Goal: Task Accomplishment & Management: Use online tool/utility

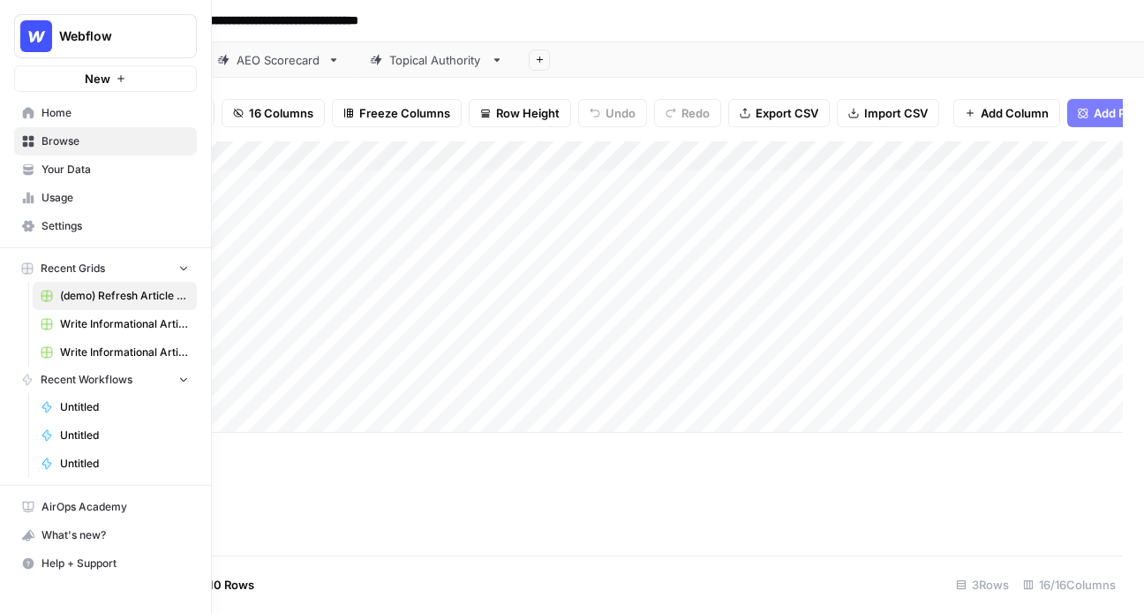
click at [34, 114] on link "Home" at bounding box center [105, 113] width 183 height 28
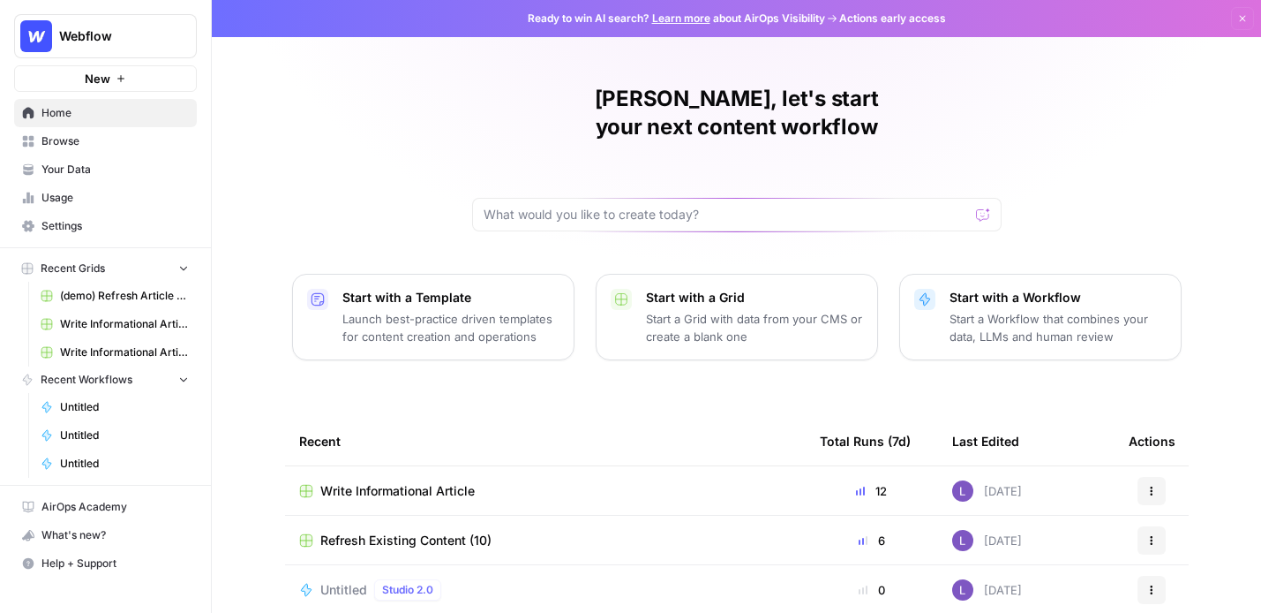
click at [56, 171] on span "Your Data" at bounding box center [114, 170] width 147 height 16
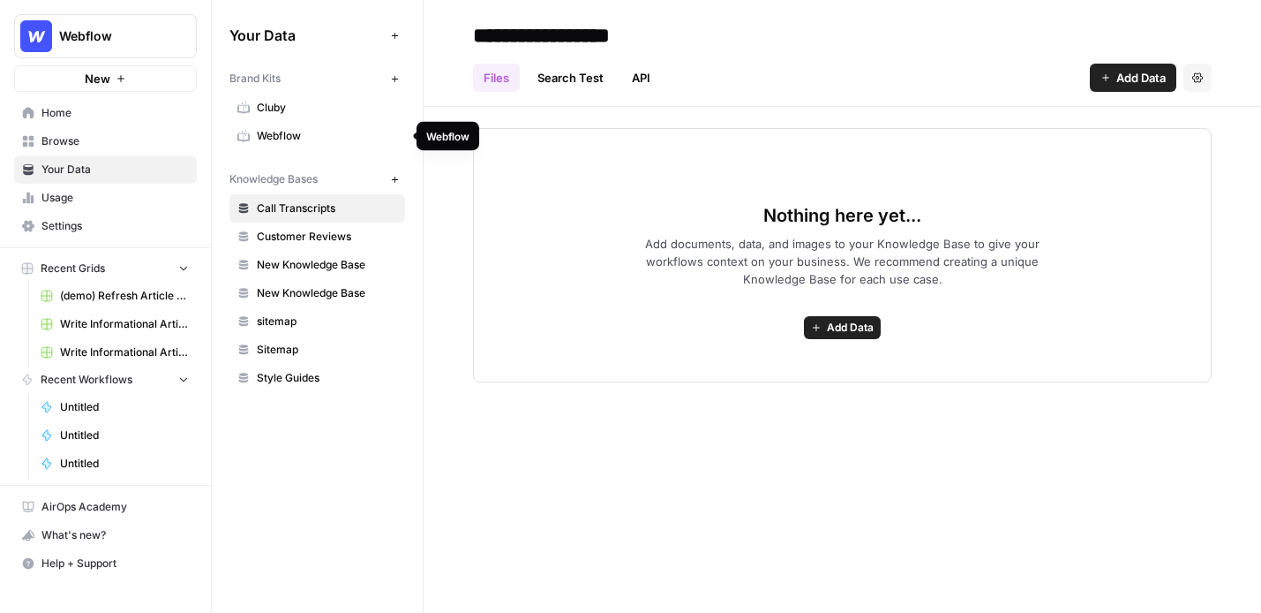
click at [247, 124] on link "Webflow" at bounding box center [317, 136] width 176 height 28
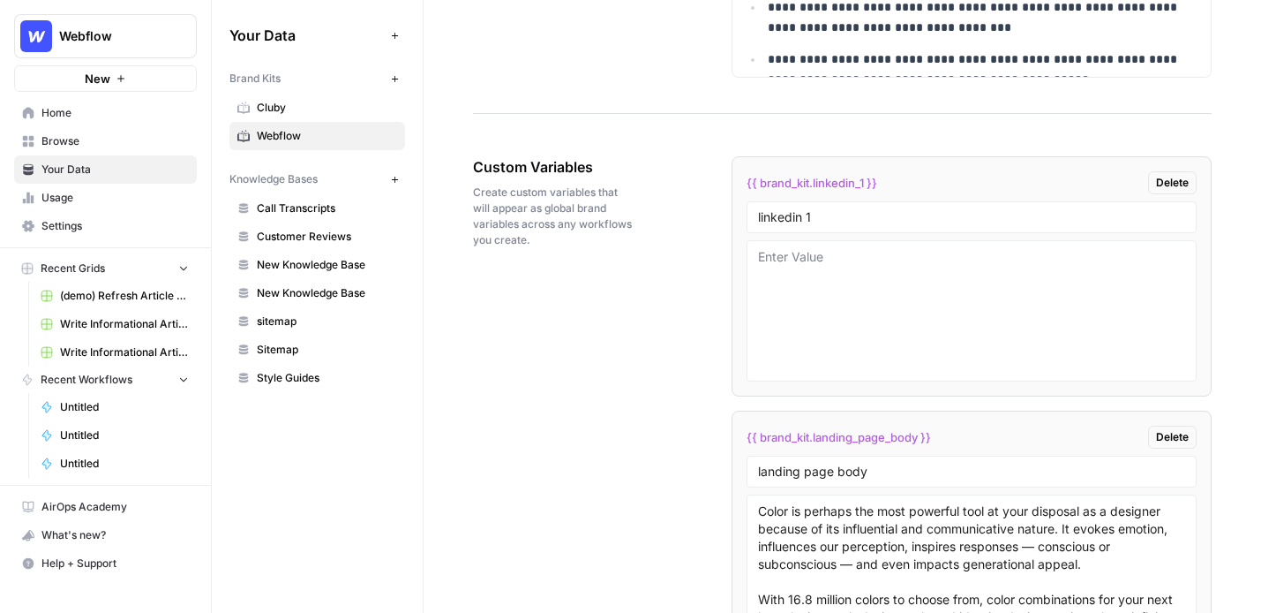
scroll to position [2838, 0]
click at [305, 214] on span "Call Transcripts" at bounding box center [327, 208] width 140 height 16
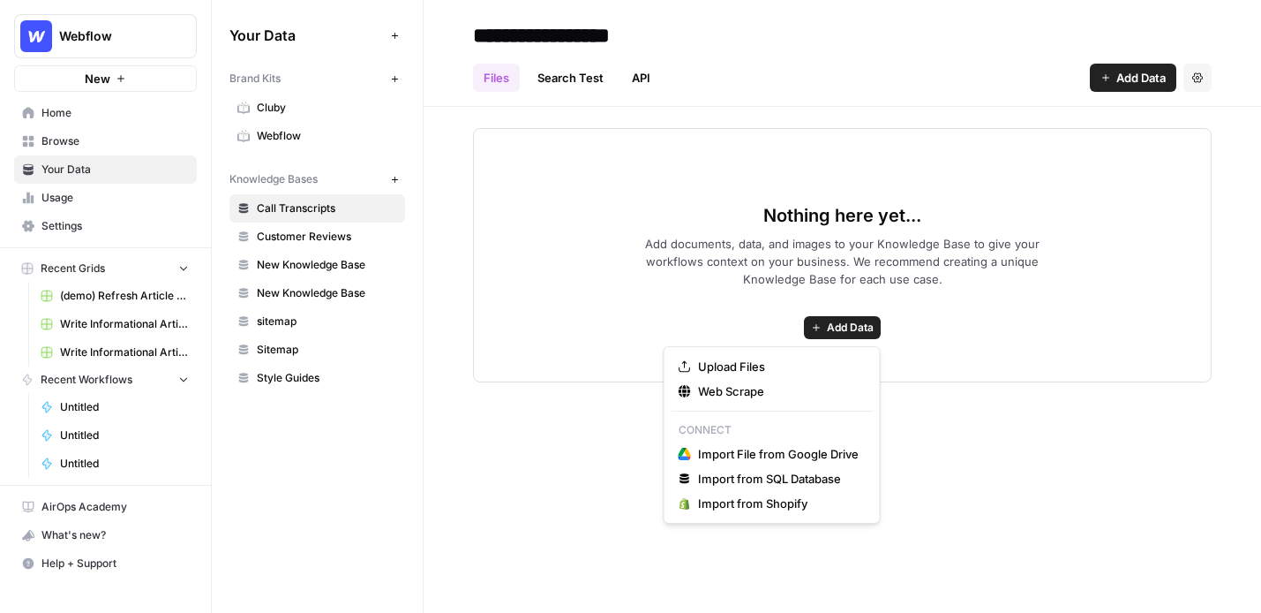
click at [835, 323] on span "Add Data" at bounding box center [850, 328] width 47 height 16
click at [797, 390] on span "Web Scrape" at bounding box center [778, 391] width 161 height 18
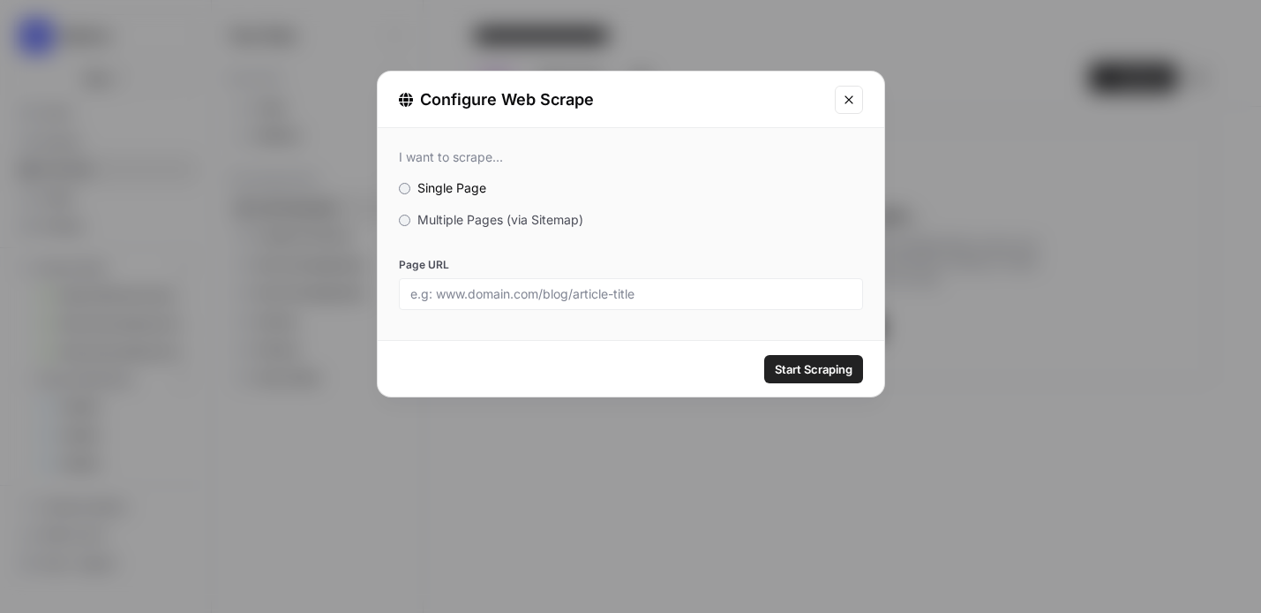
click at [453, 222] on span "Multiple Pages (via Sitemap)" at bounding box center [501, 219] width 166 height 15
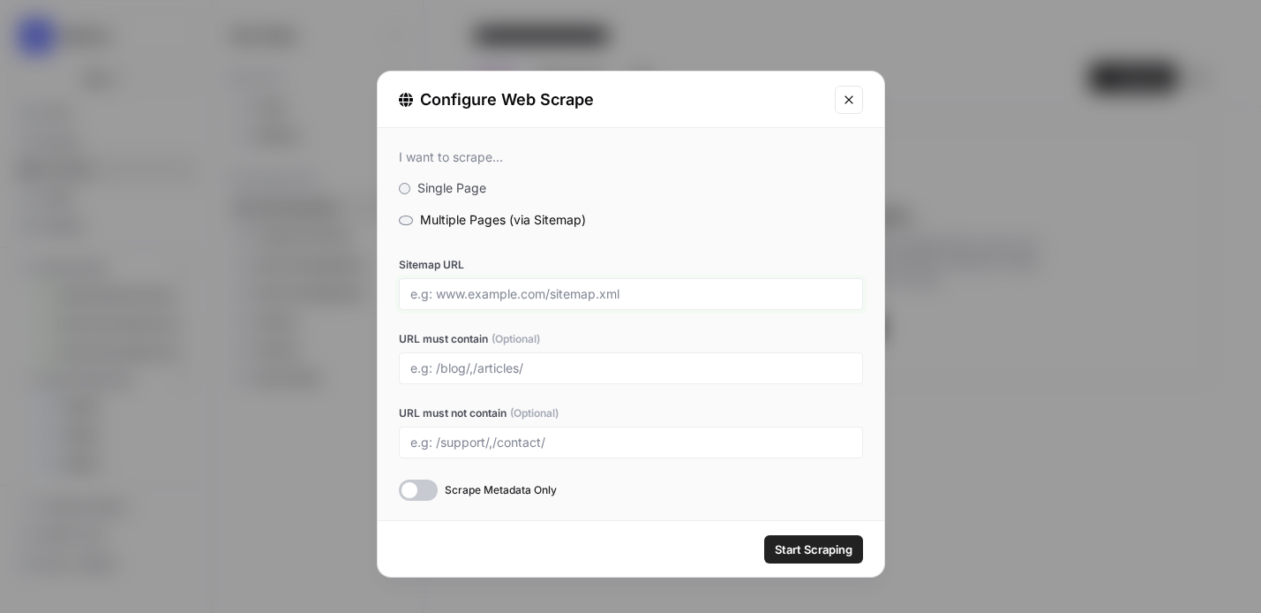
click at [505, 290] on input "Sitemap URL" at bounding box center [630, 294] width 441 height 16
drag, startPoint x: 445, startPoint y: 290, endPoint x: 568, endPoint y: 289, distance: 123.6
click at [568, 289] on input "Sitemap URL" at bounding box center [630, 294] width 441 height 16
drag, startPoint x: 576, startPoint y: 292, endPoint x: 650, endPoint y: 291, distance: 73.3
click at [650, 291] on input "Sitemap URL" at bounding box center [630, 294] width 441 height 16
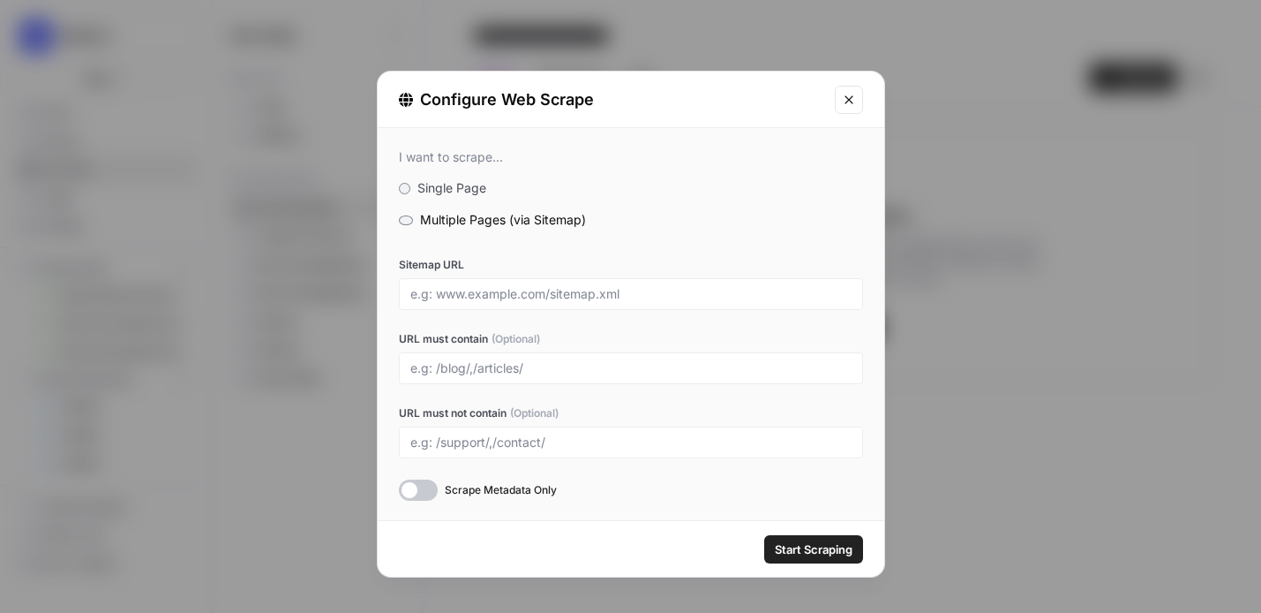
click at [843, 100] on icon "Close modal" at bounding box center [849, 100] width 14 height 14
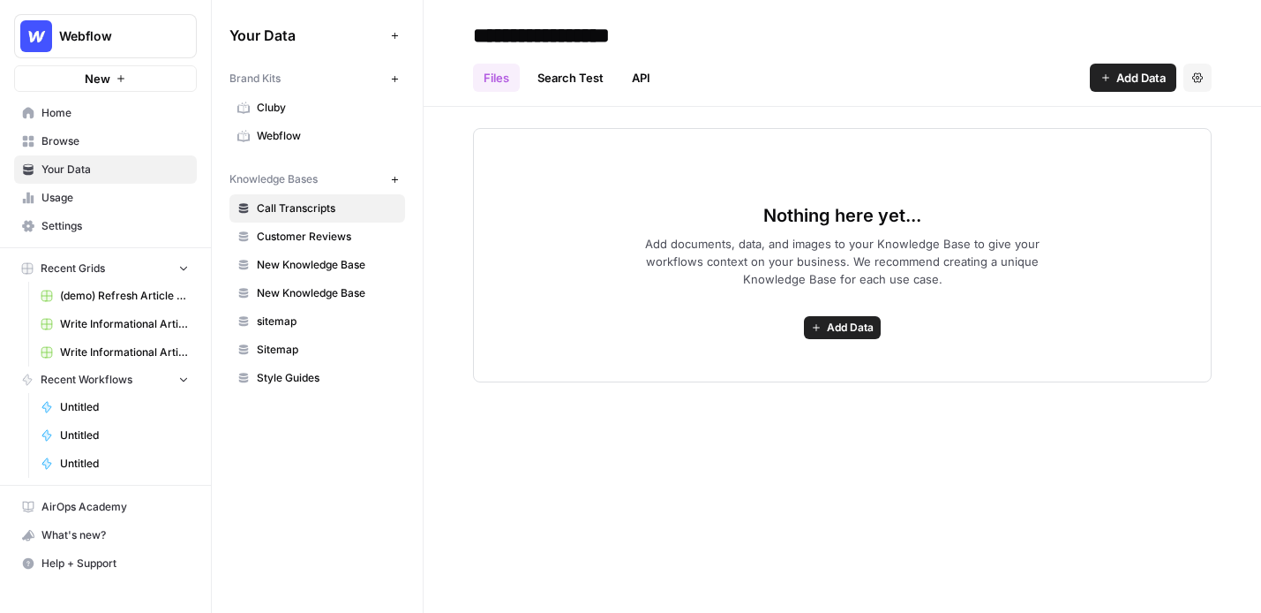
click at [92, 134] on span "Browse" at bounding box center [114, 141] width 147 height 16
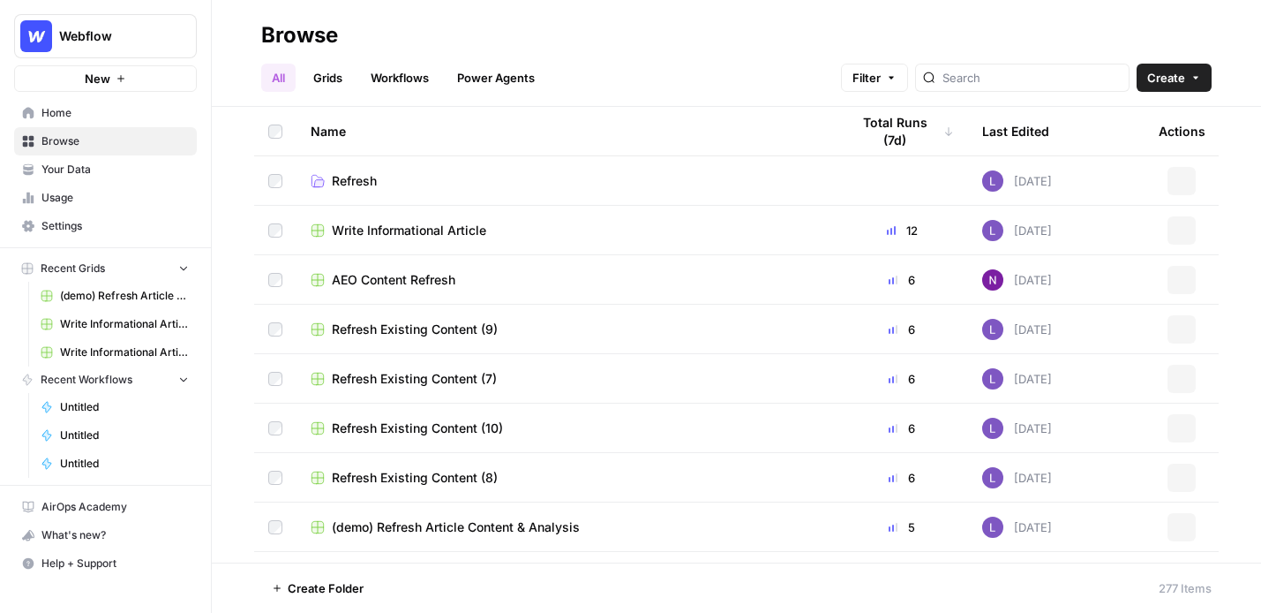
click at [411, 80] on link "Workflows" at bounding box center [399, 78] width 79 height 28
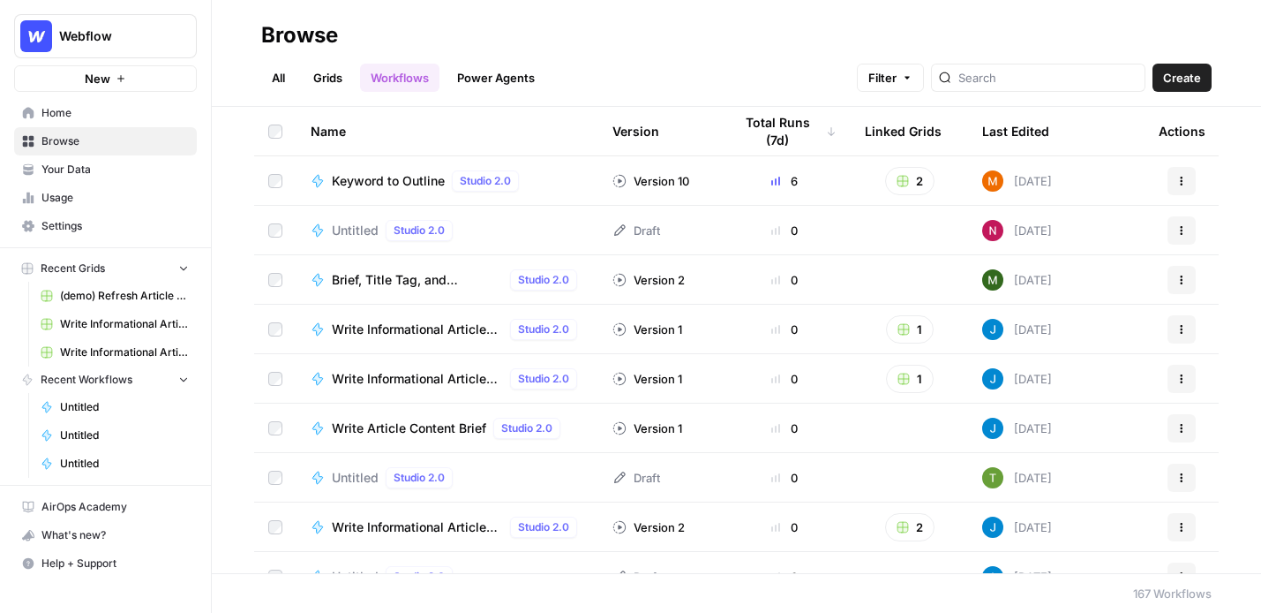
click at [1179, 83] on span "Create" at bounding box center [1182, 78] width 38 height 18
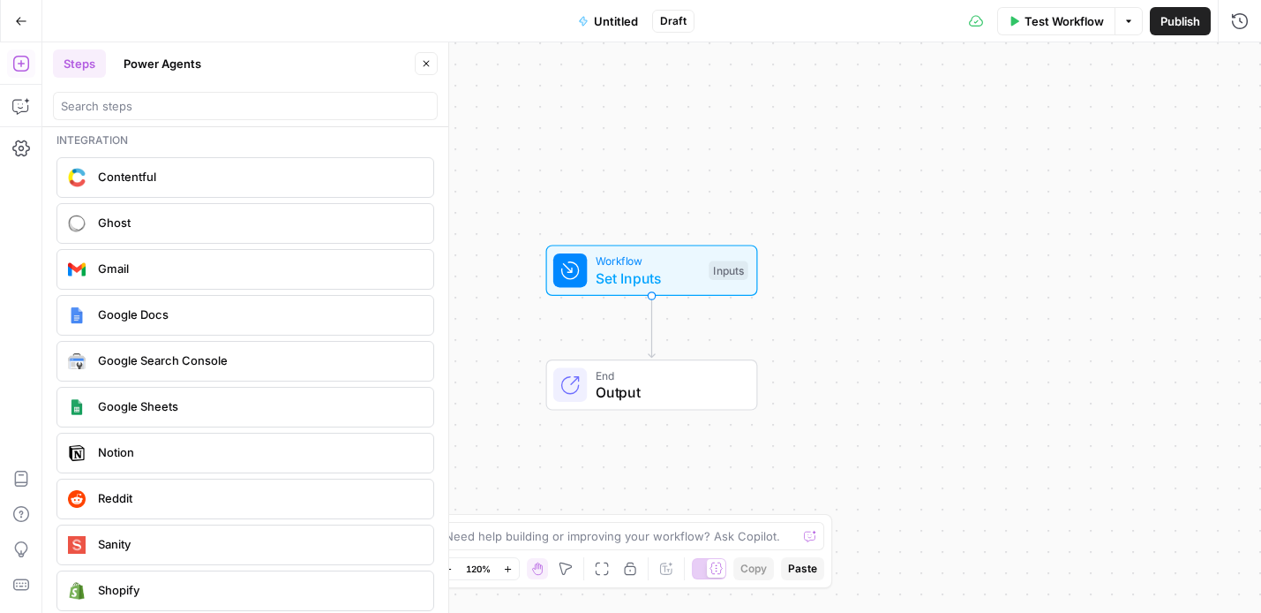
scroll to position [3119, 0]
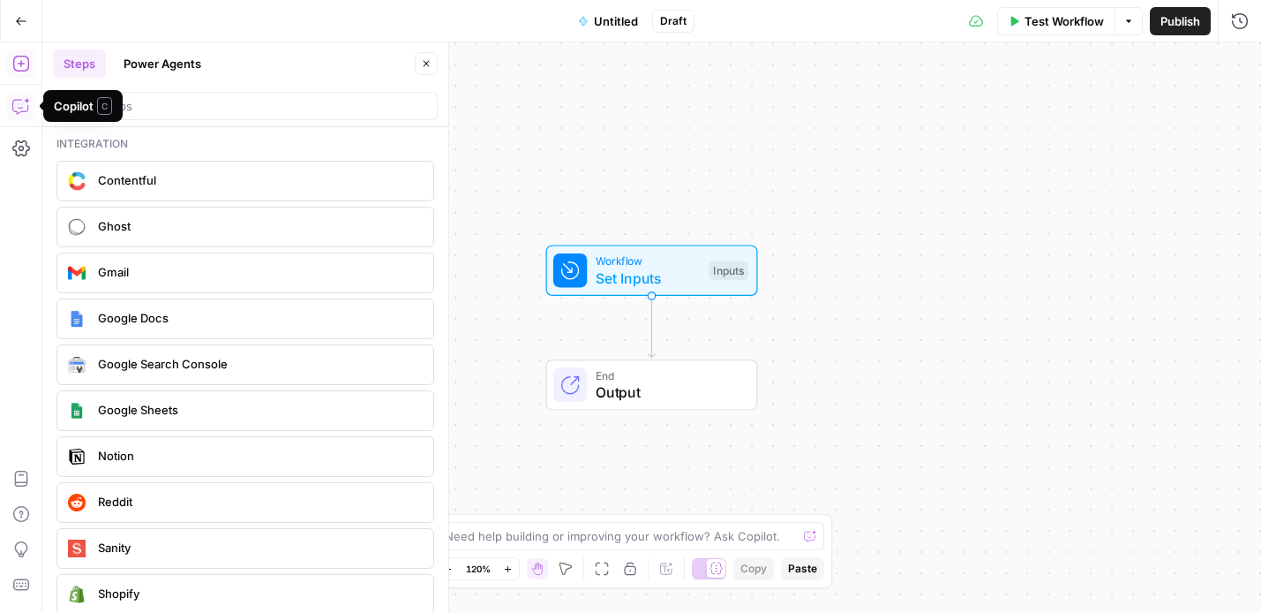
click at [22, 109] on icon "button" at bounding box center [21, 106] width 18 height 18
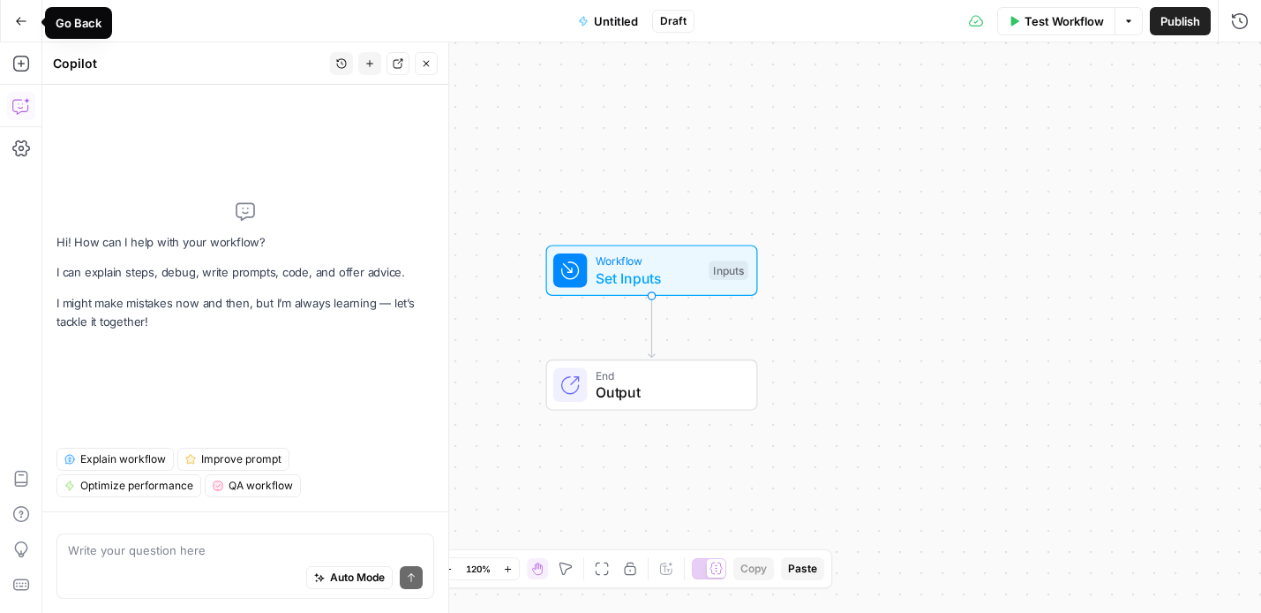
click at [36, 19] on button "Go Back" at bounding box center [21, 21] width 32 height 32
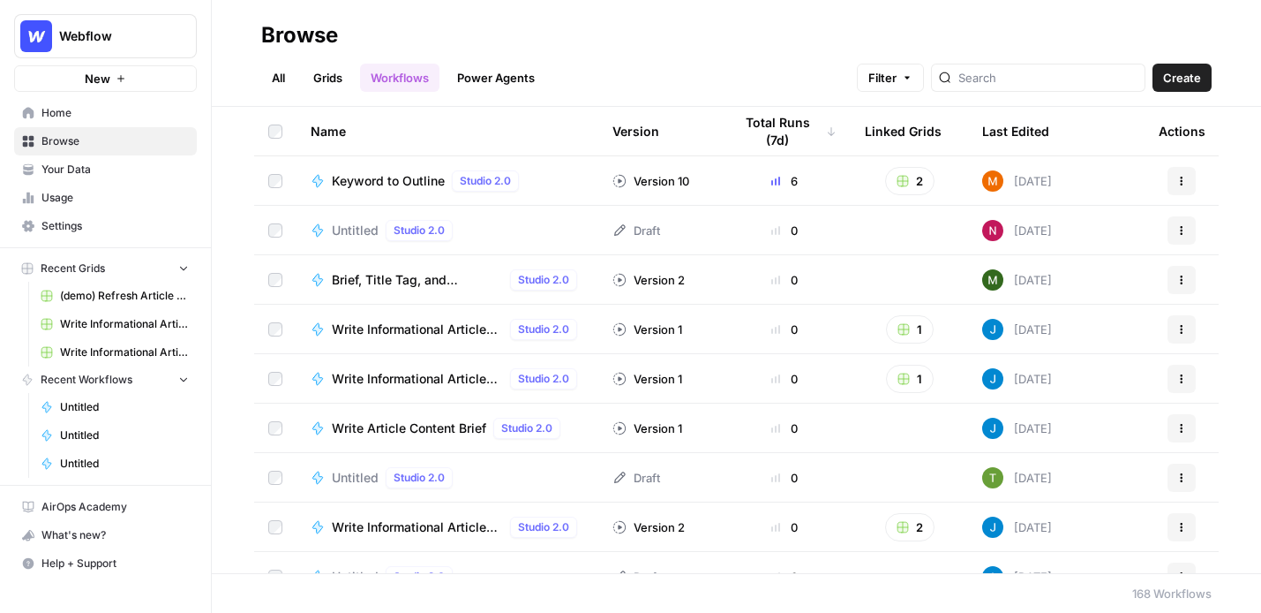
click at [328, 76] on link "Grids" at bounding box center [328, 78] width 50 height 28
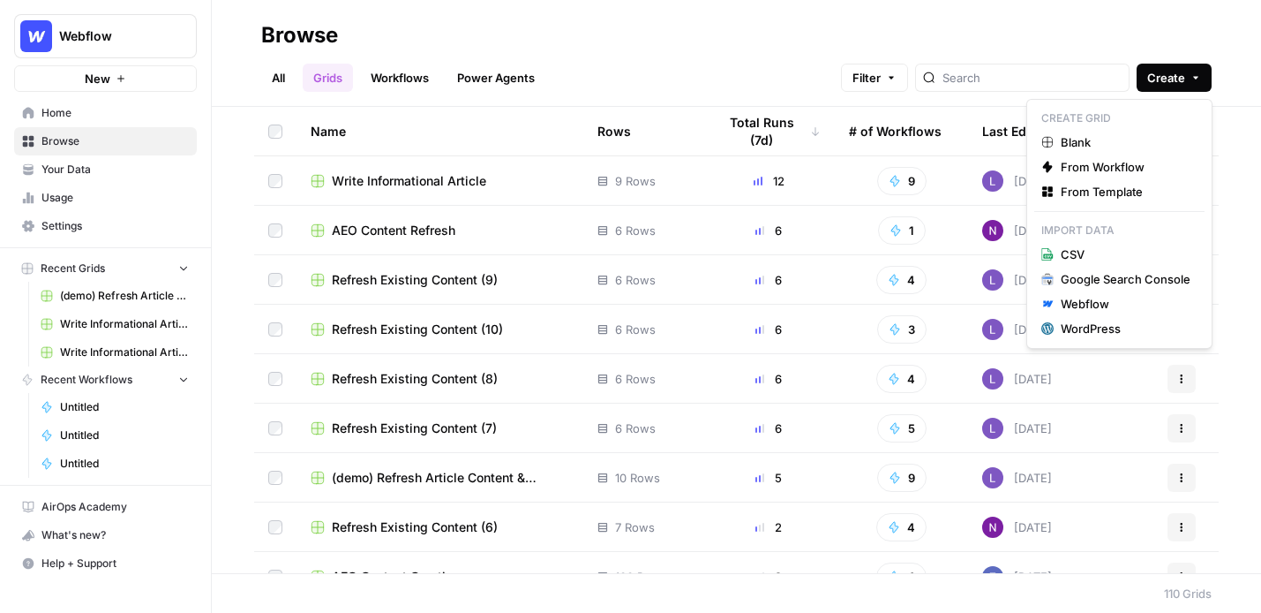
click at [1173, 84] on span "Create" at bounding box center [1166, 78] width 38 height 18
click at [1109, 188] on span "From Template" at bounding box center [1126, 192] width 130 height 18
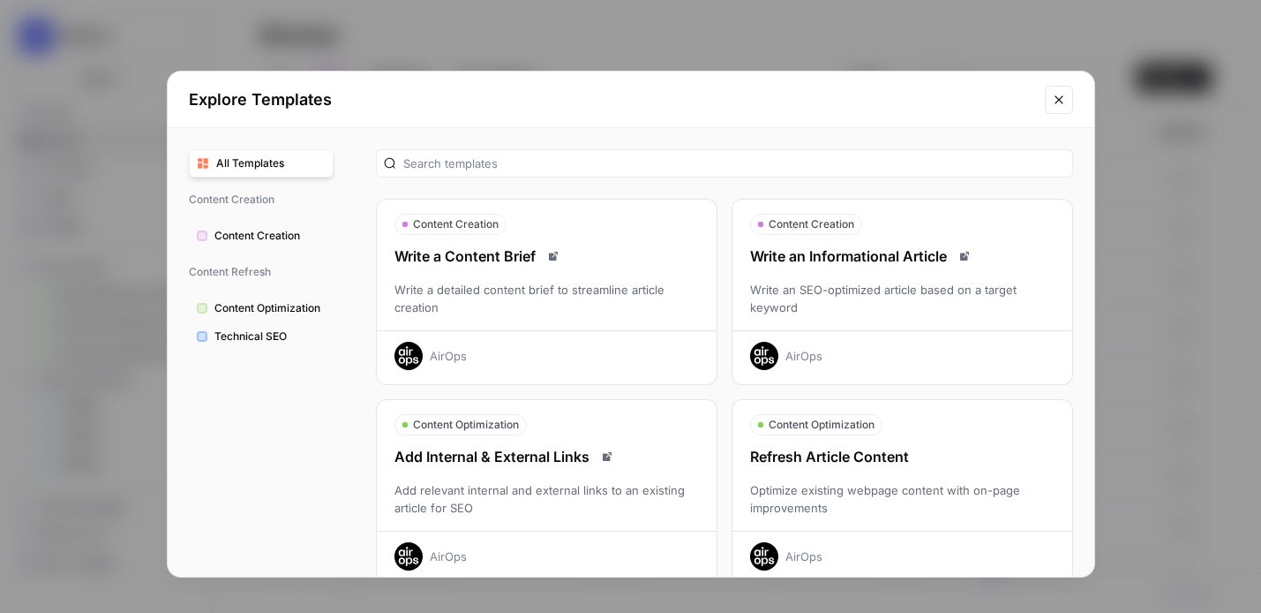
click at [1196, 181] on div "Explore Templates All Templates Content Creation Content Creation Content Refre…" at bounding box center [630, 306] width 1261 height 613
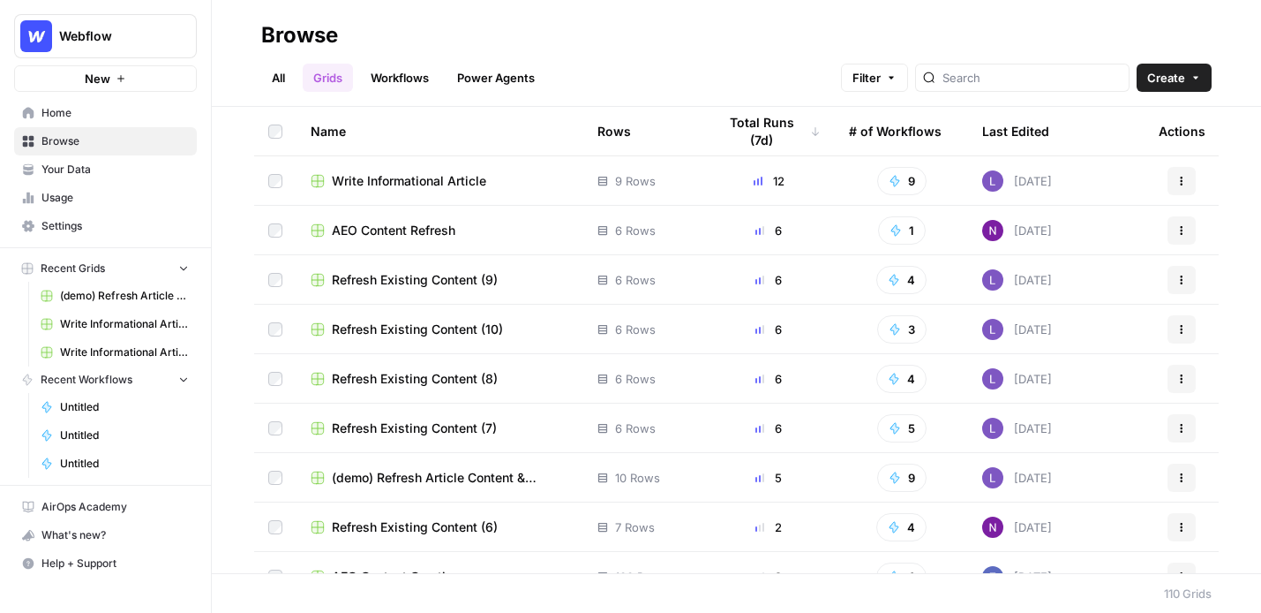
click at [1165, 82] on span "Create" at bounding box center [1166, 78] width 38 height 18
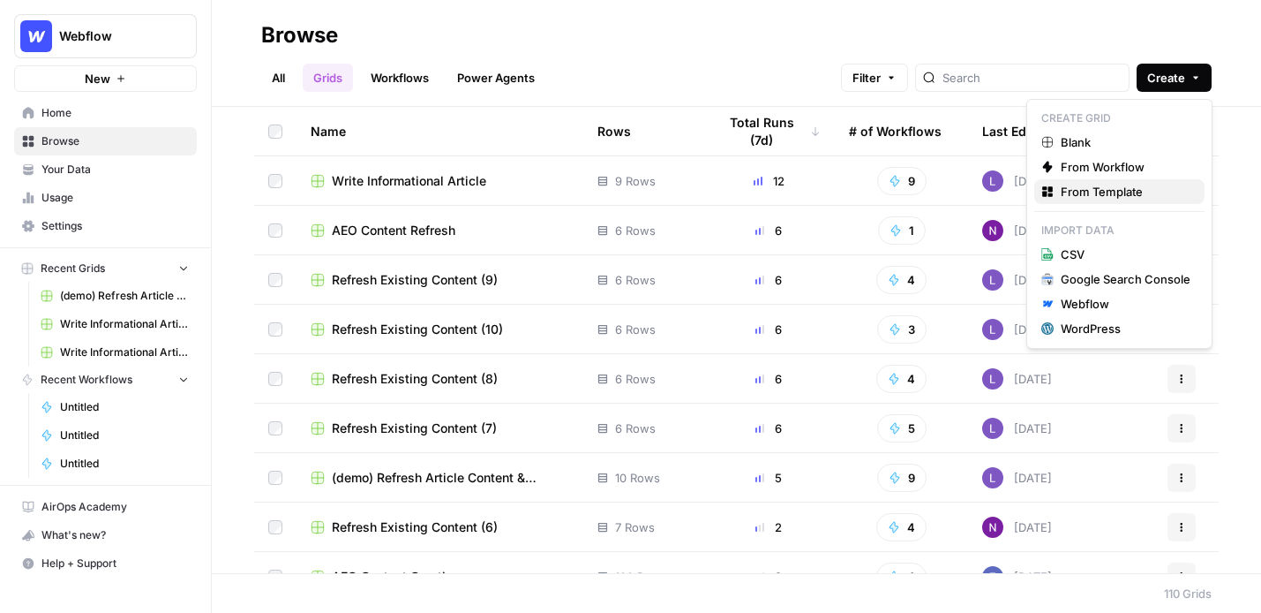
click at [1116, 192] on span "From Template" at bounding box center [1126, 192] width 130 height 18
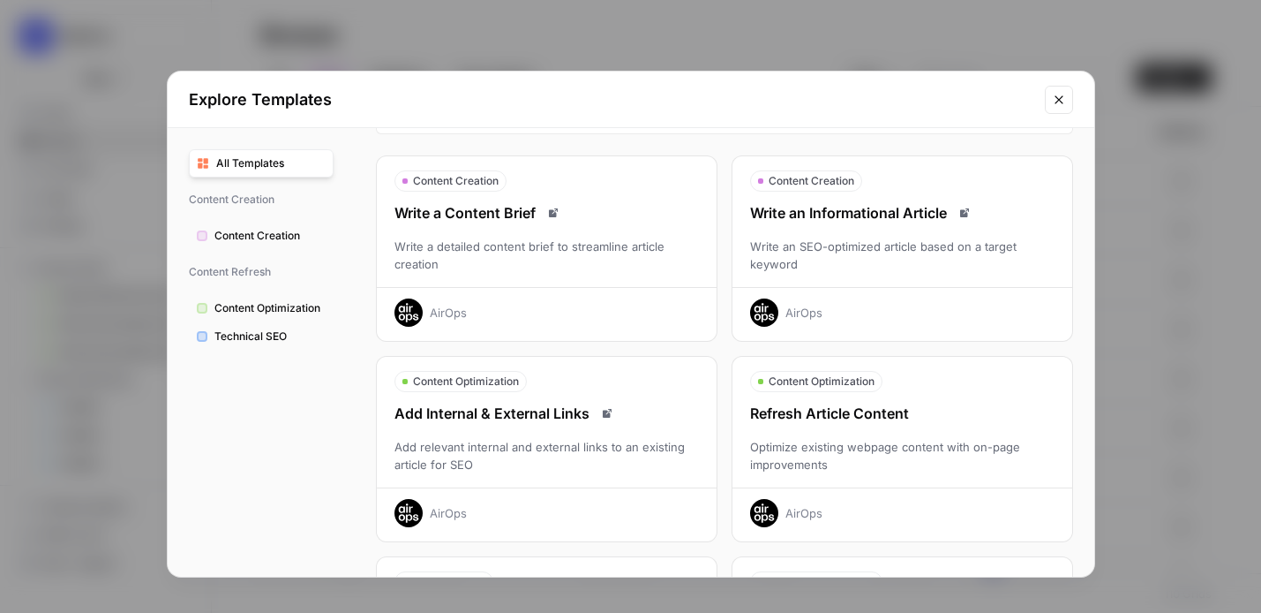
scroll to position [30, 0]
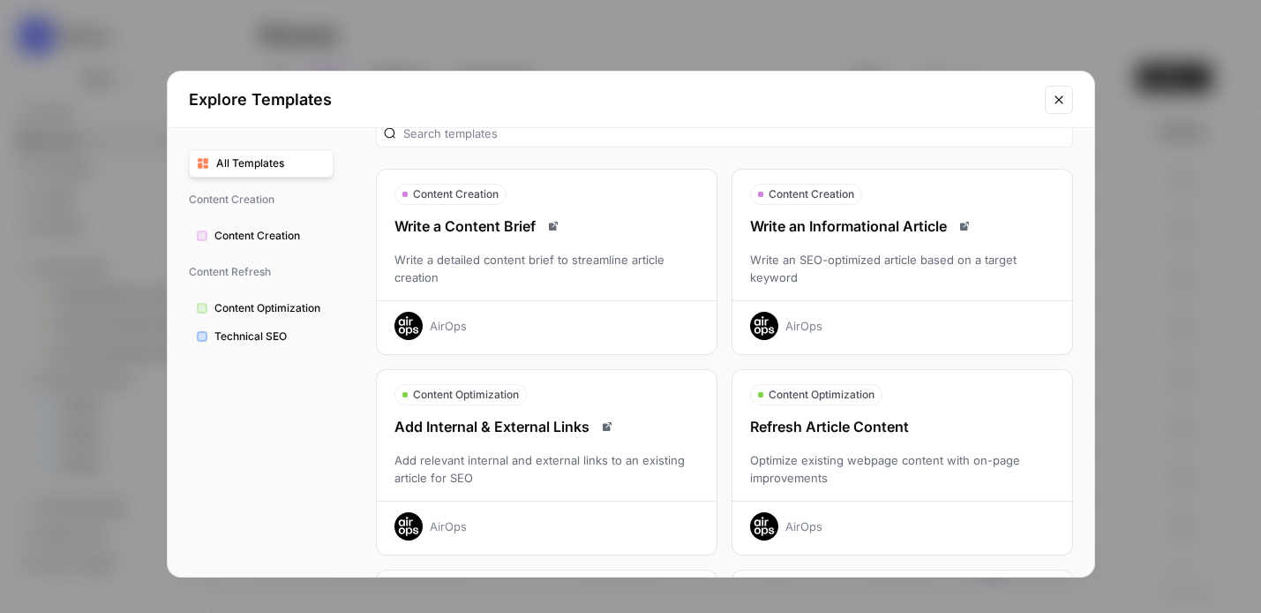
click at [939, 448] on div "Refresh Article Content Optimize existing webpage content with on-page improvem…" at bounding box center [903, 478] width 340 height 124
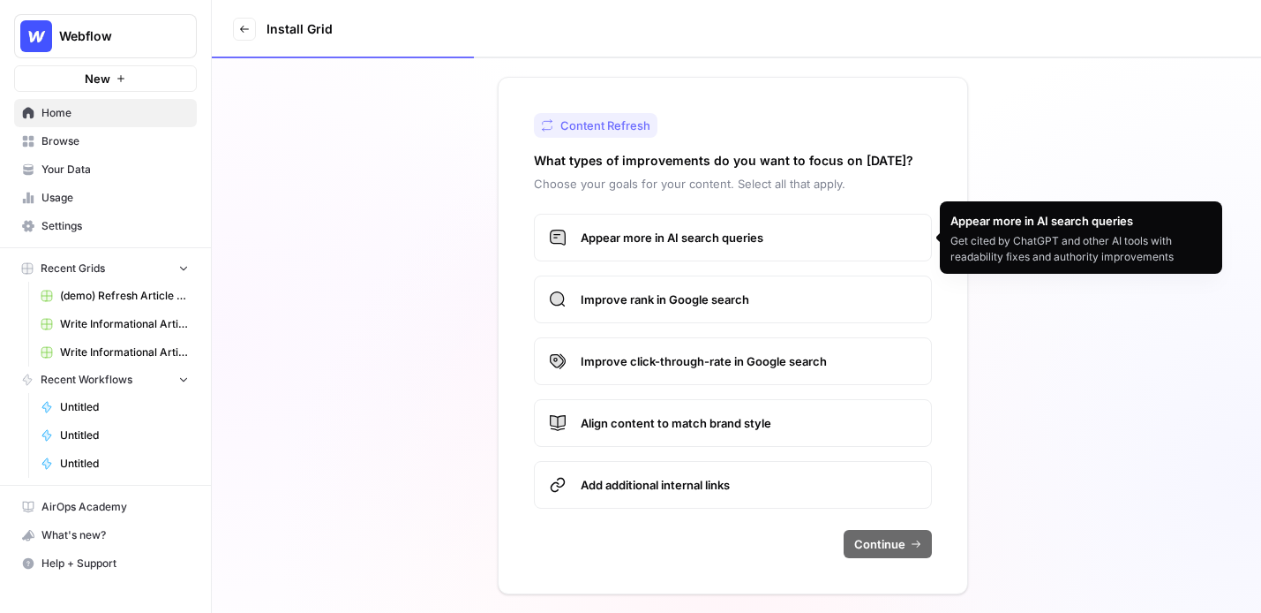
click at [763, 244] on span "Appear more in AI search queries" at bounding box center [749, 238] width 336 height 18
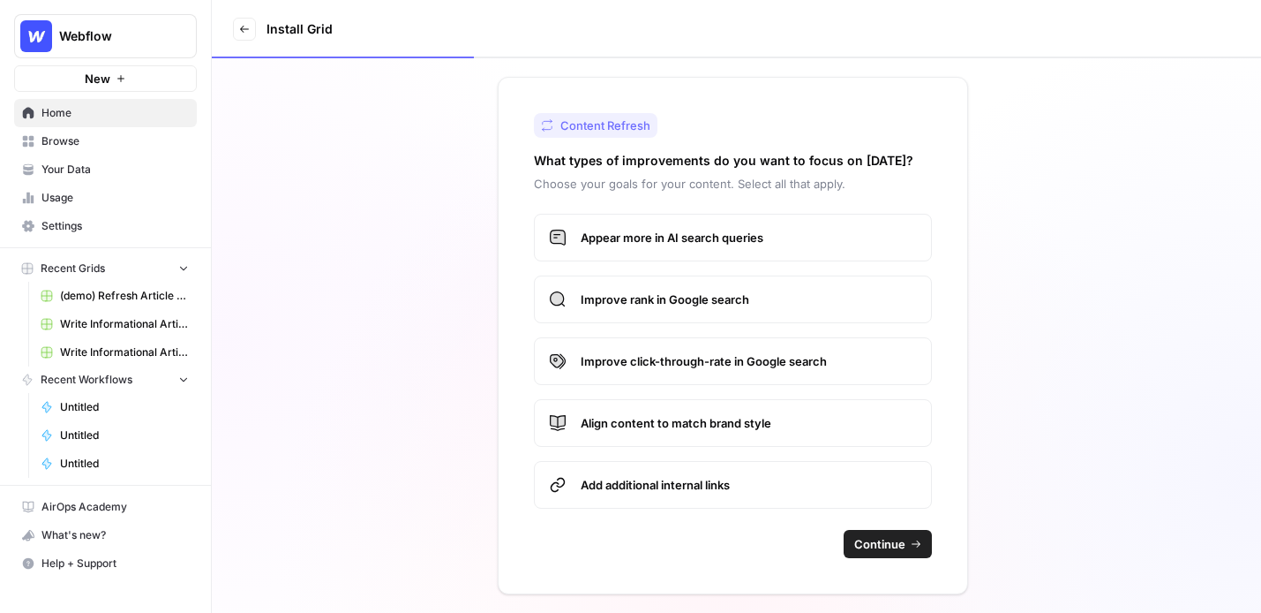
click at [881, 551] on span "Continue" at bounding box center [879, 544] width 51 height 18
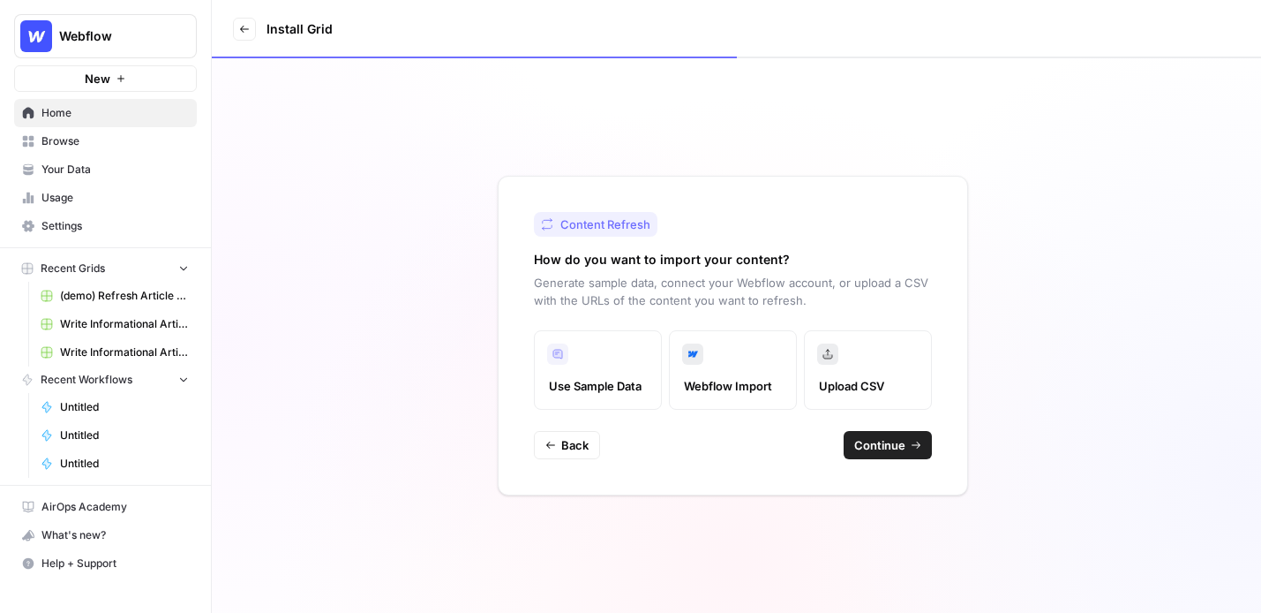
click at [908, 444] on button "Continue" at bounding box center [888, 445] width 88 height 28
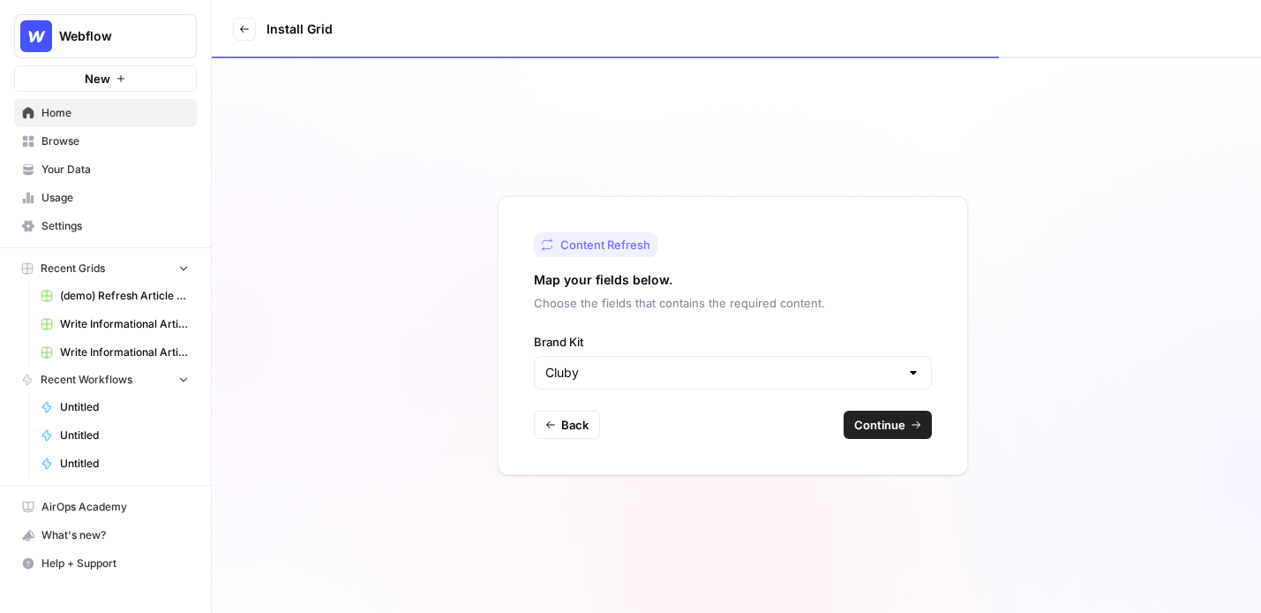
click at [644, 387] on div "Cluby" at bounding box center [733, 373] width 398 height 34
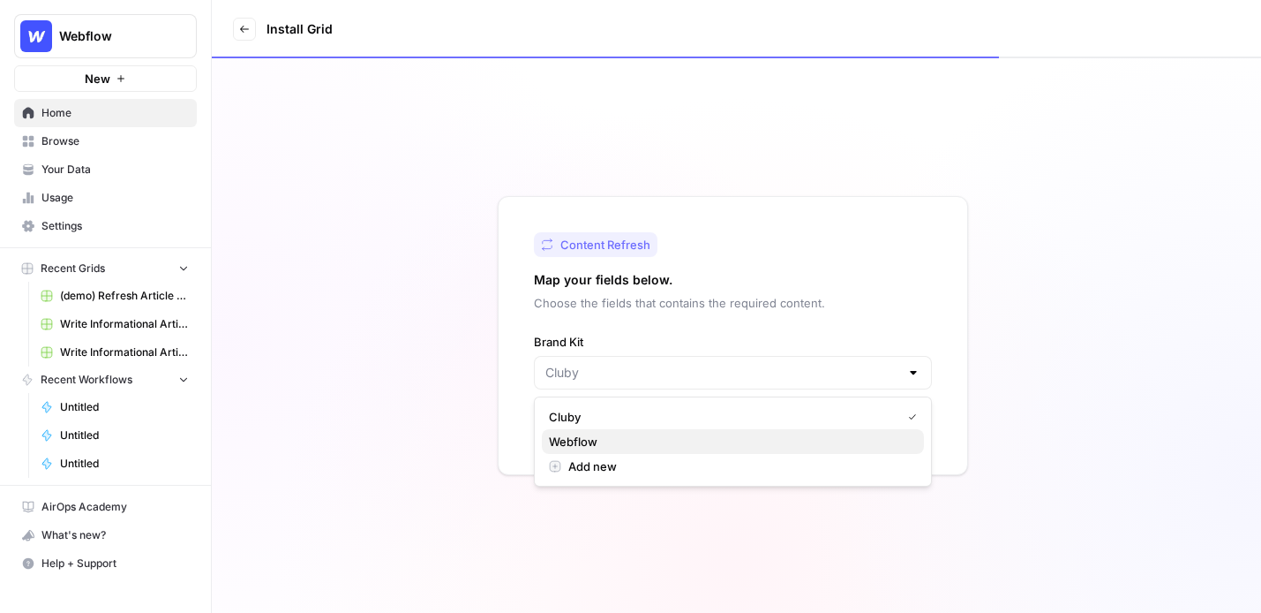
click at [702, 445] on span "Webflow" at bounding box center [729, 442] width 361 height 18
type input "Webflow"
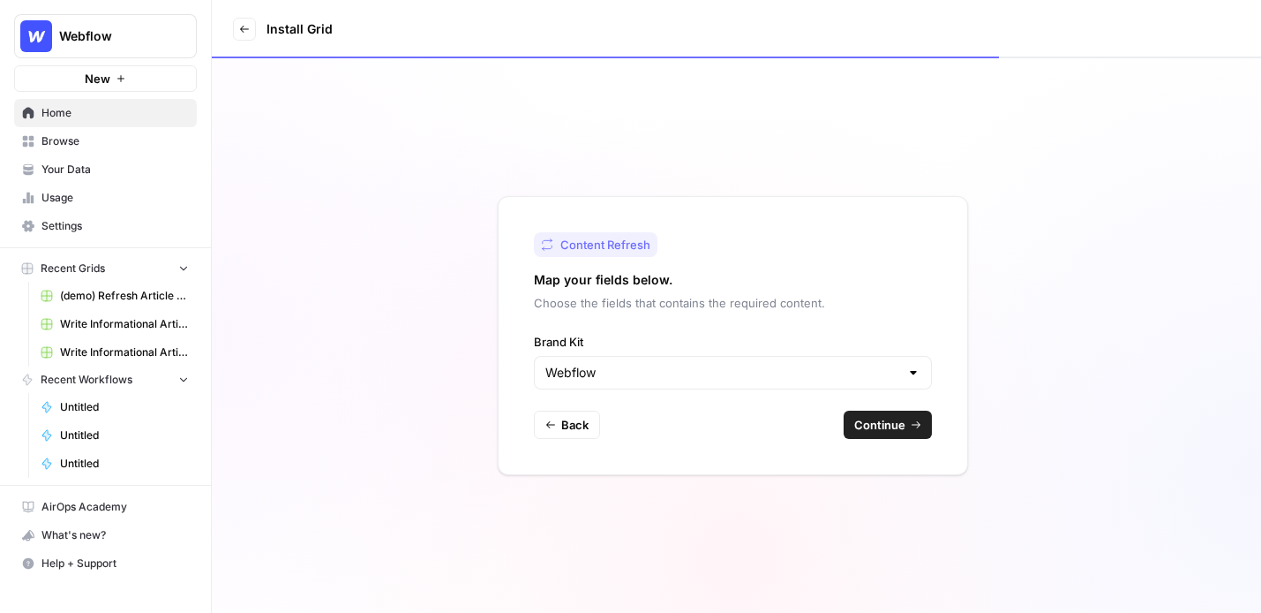
click at [906, 433] on button "Continue" at bounding box center [888, 424] width 88 height 28
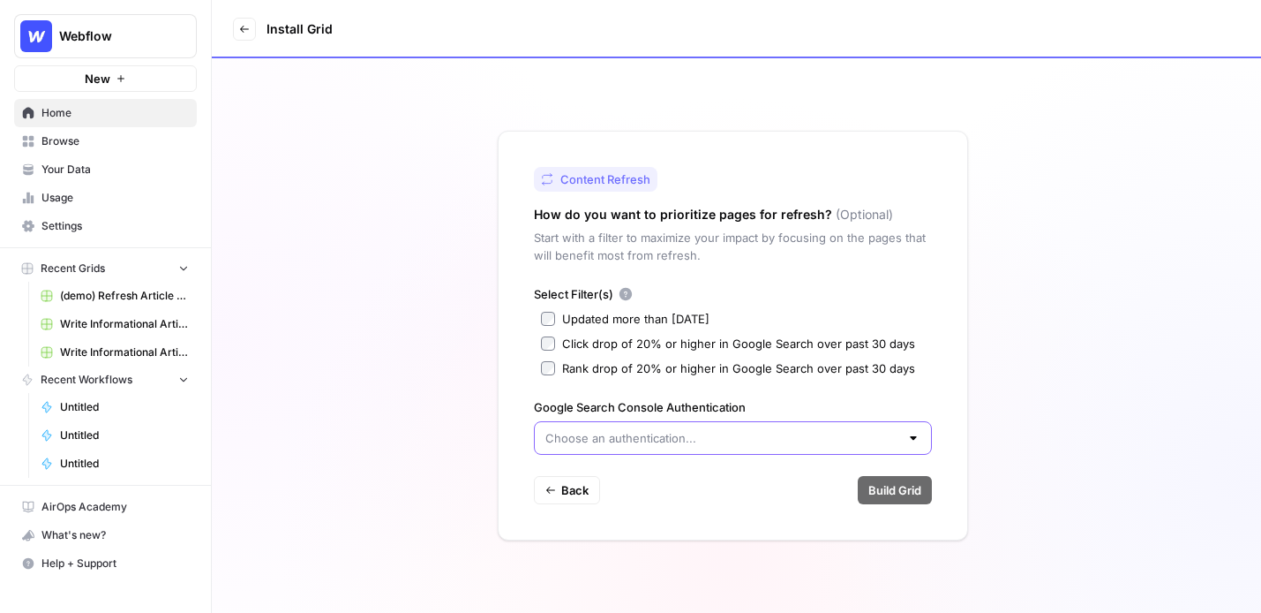
click at [681, 433] on input "Google Search Console Authentication" at bounding box center [722, 438] width 354 height 18
click at [568, 317] on div "Updated more than 90 days ago" at bounding box center [635, 319] width 147 height 18
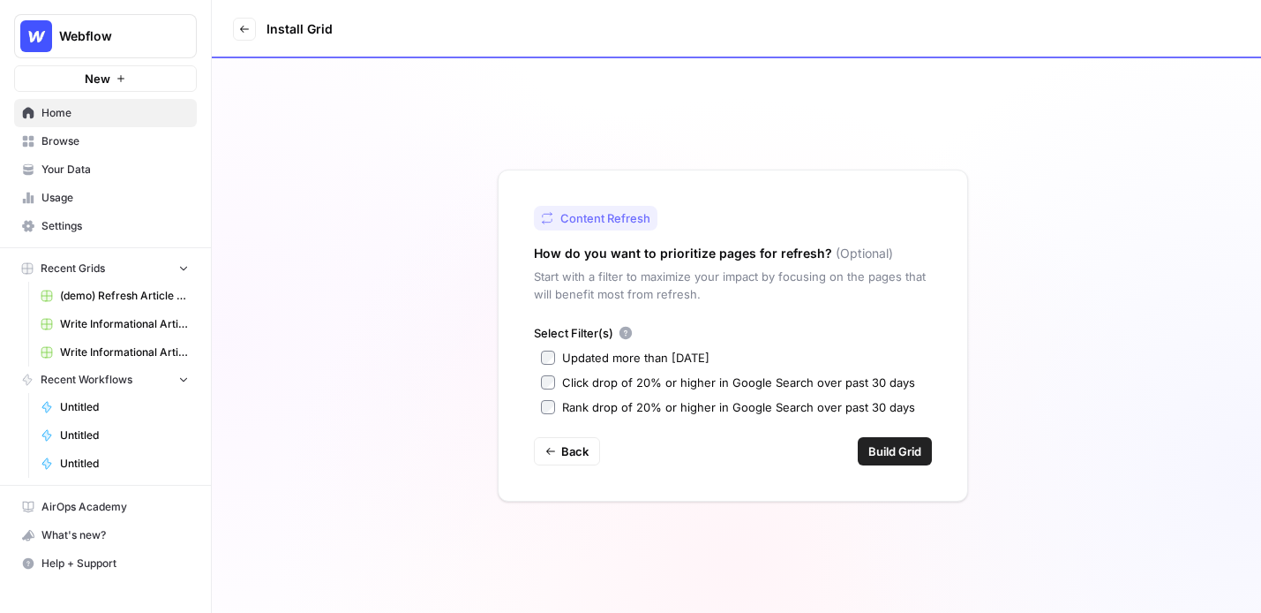
click at [894, 464] on button "Build Grid" at bounding box center [895, 451] width 74 height 28
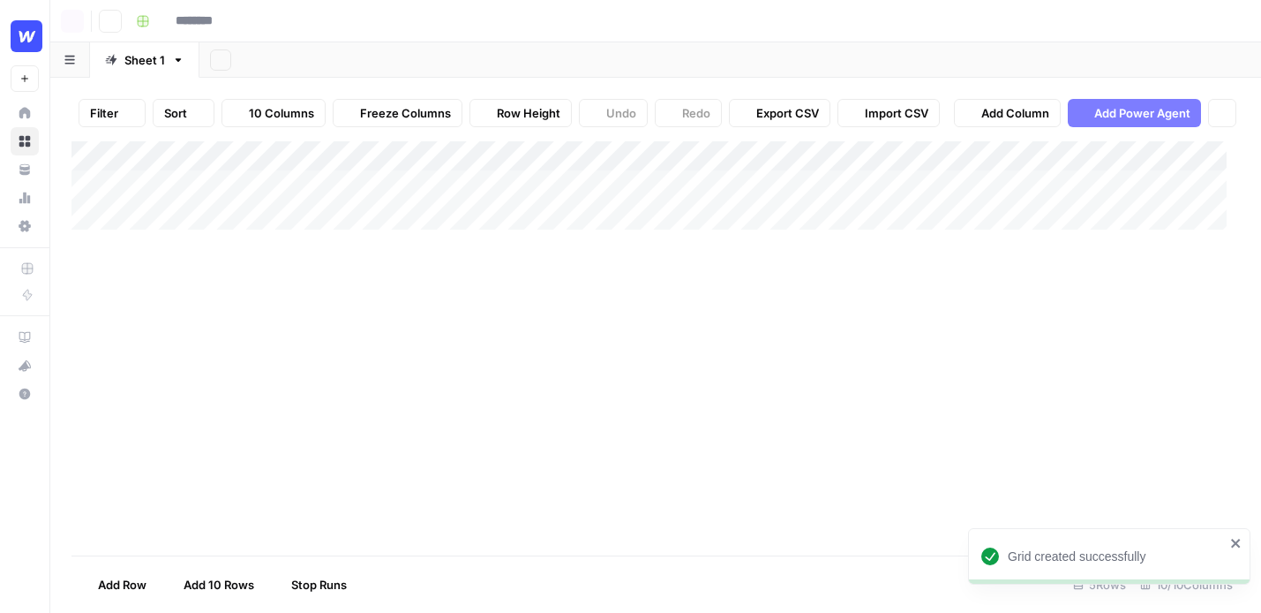
type input "**********"
click at [178, 338] on div "Add Column" at bounding box center [655, 245] width 1169 height 208
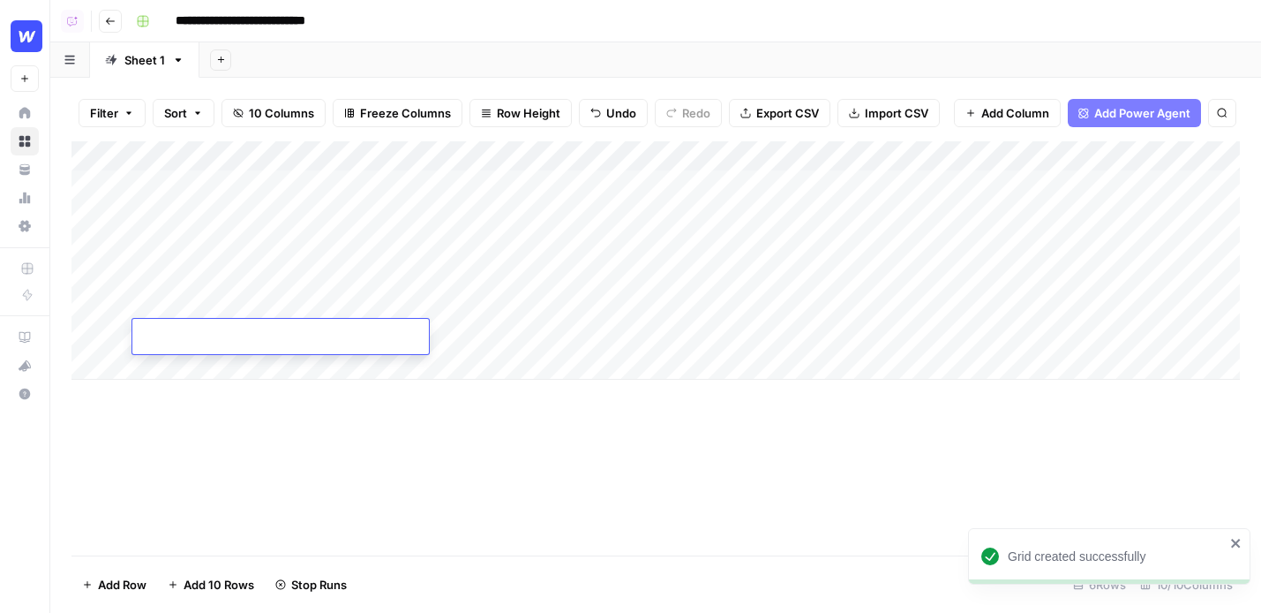
click at [196, 378] on div "Add Column" at bounding box center [655, 260] width 1169 height 238
click at [206, 410] on div "Add Column" at bounding box center [655, 348] width 1169 height 414
click at [177, 387] on div "Add Column" at bounding box center [655, 275] width 1169 height 268
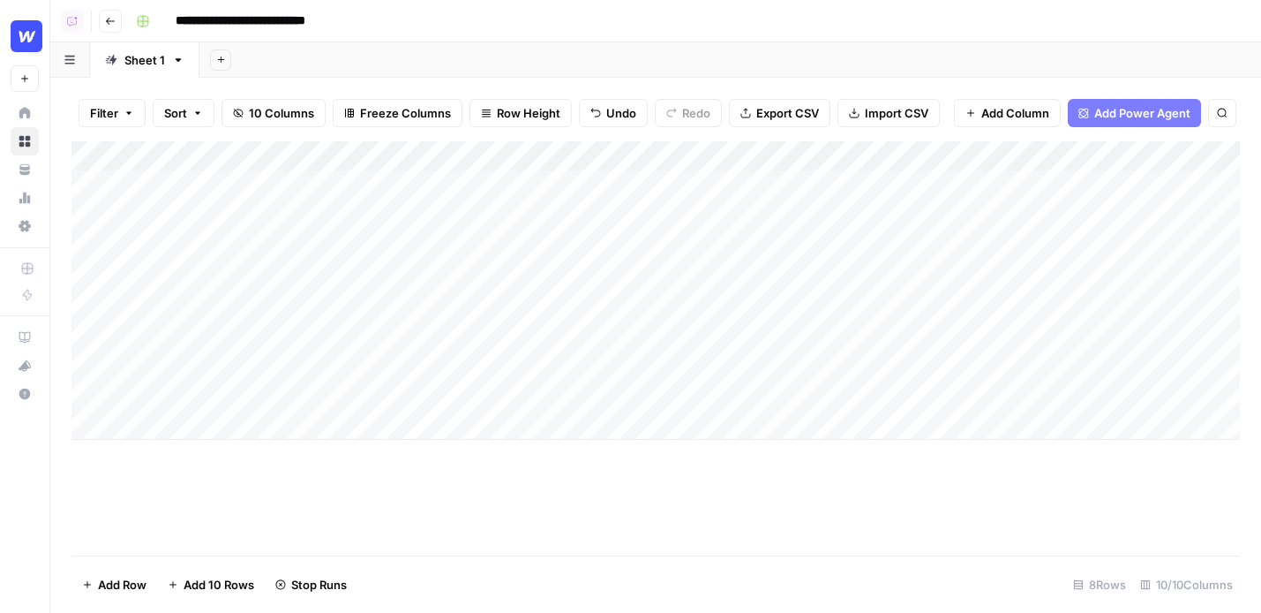
click at [859, 117] on button "Import CSV" at bounding box center [889, 113] width 102 height 28
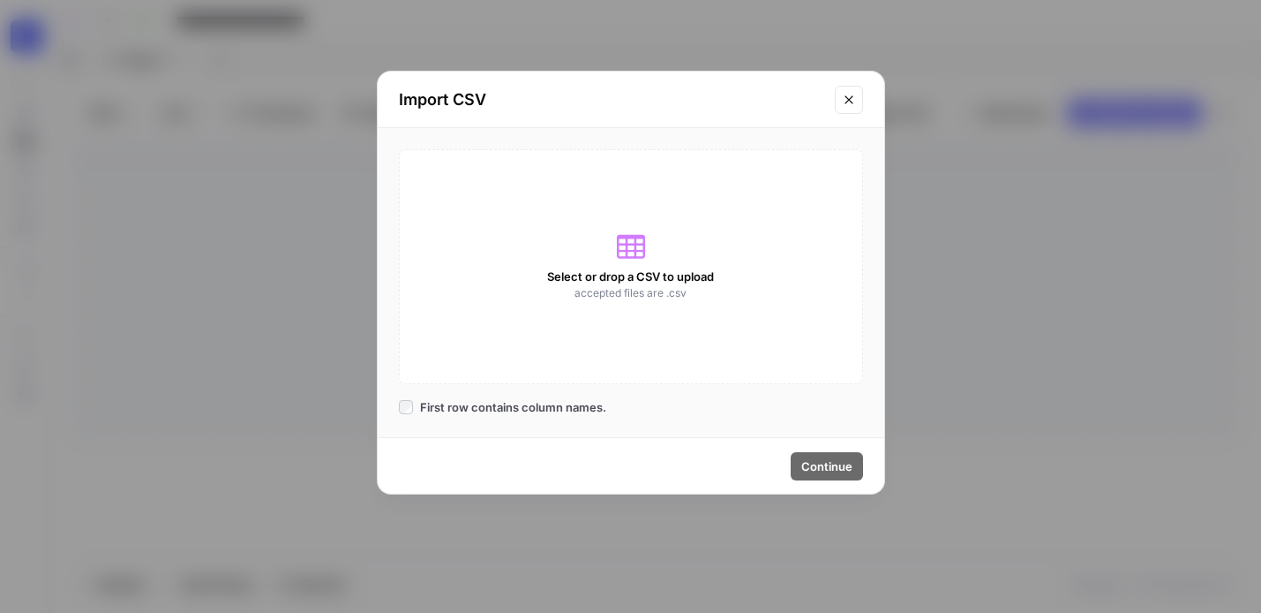
click at [651, 254] on div "Select or drop a CSV to upload accepted files are .csv" at bounding box center [631, 266] width 464 height 235
click at [843, 96] on icon "Close modal" at bounding box center [849, 100] width 14 height 14
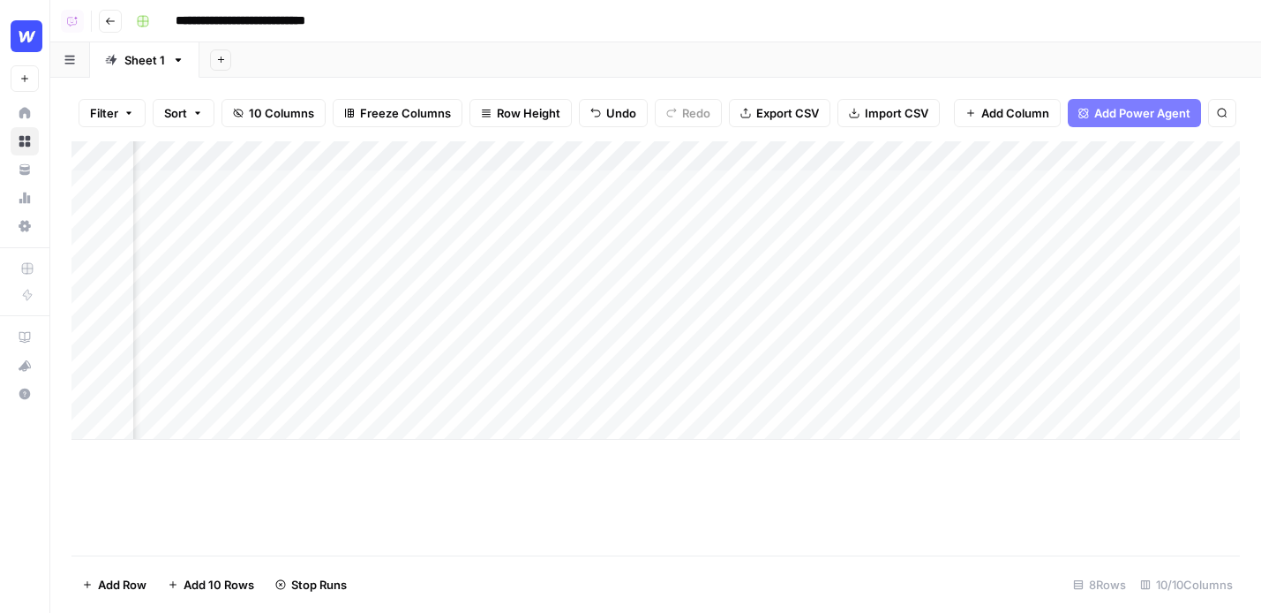
scroll to position [0, 867]
click at [1172, 158] on span "Add Column" at bounding box center [1200, 156] width 62 height 16
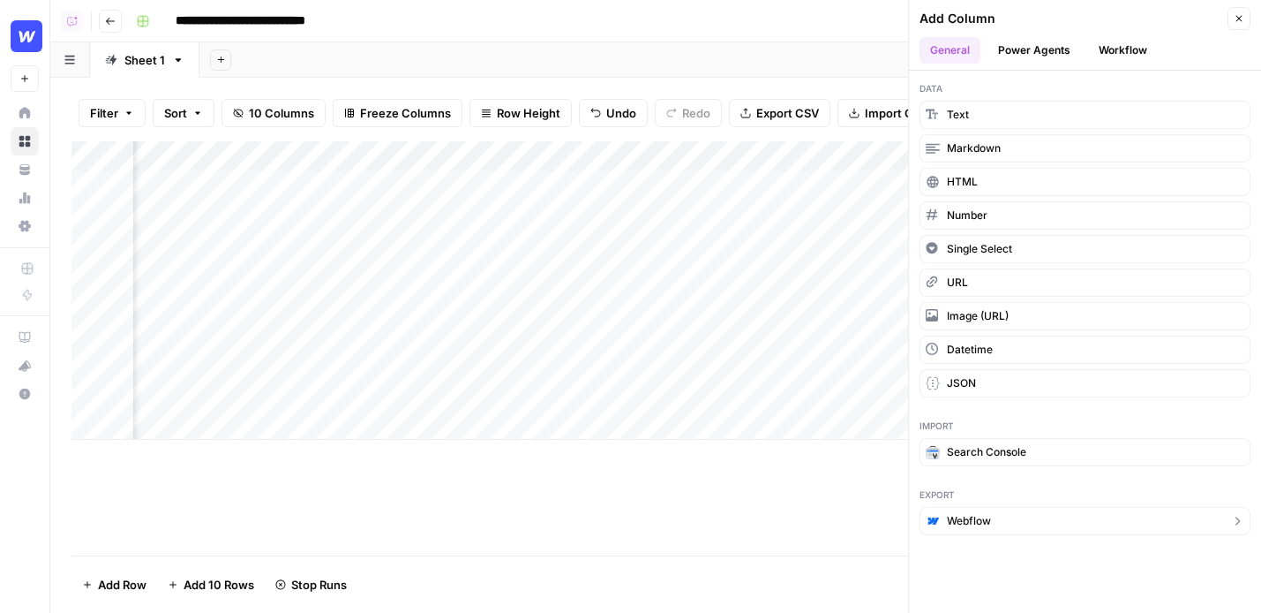
click at [989, 526] on span "Webflow" at bounding box center [969, 521] width 44 height 16
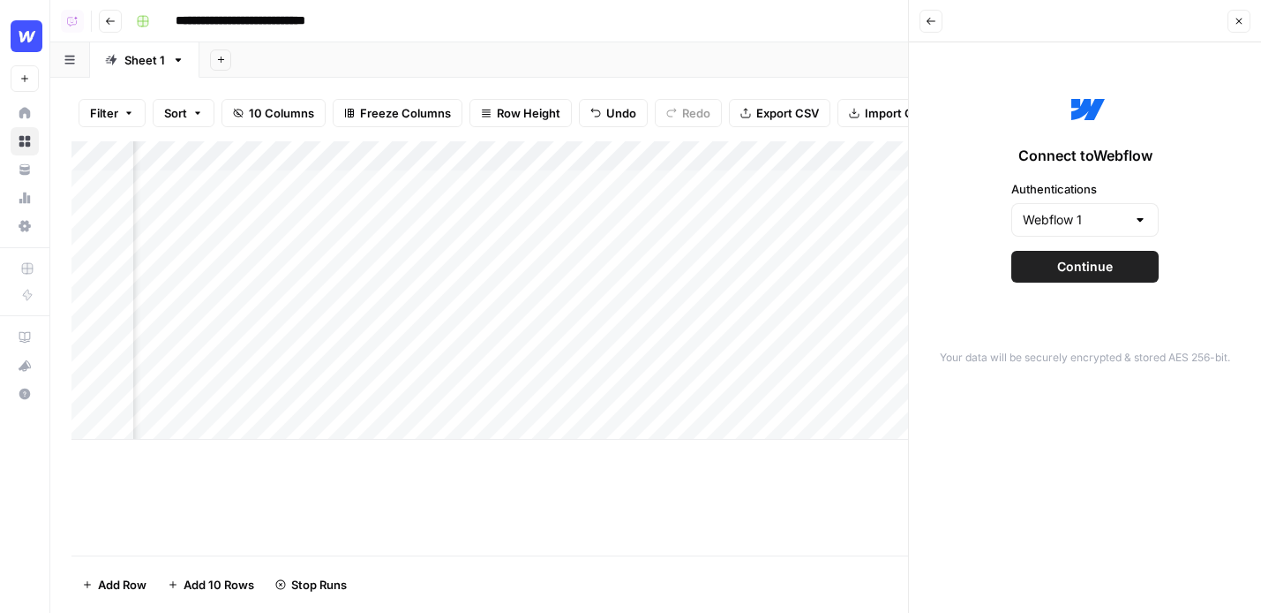
click at [1106, 271] on span "Continue" at bounding box center [1085, 267] width 56 height 18
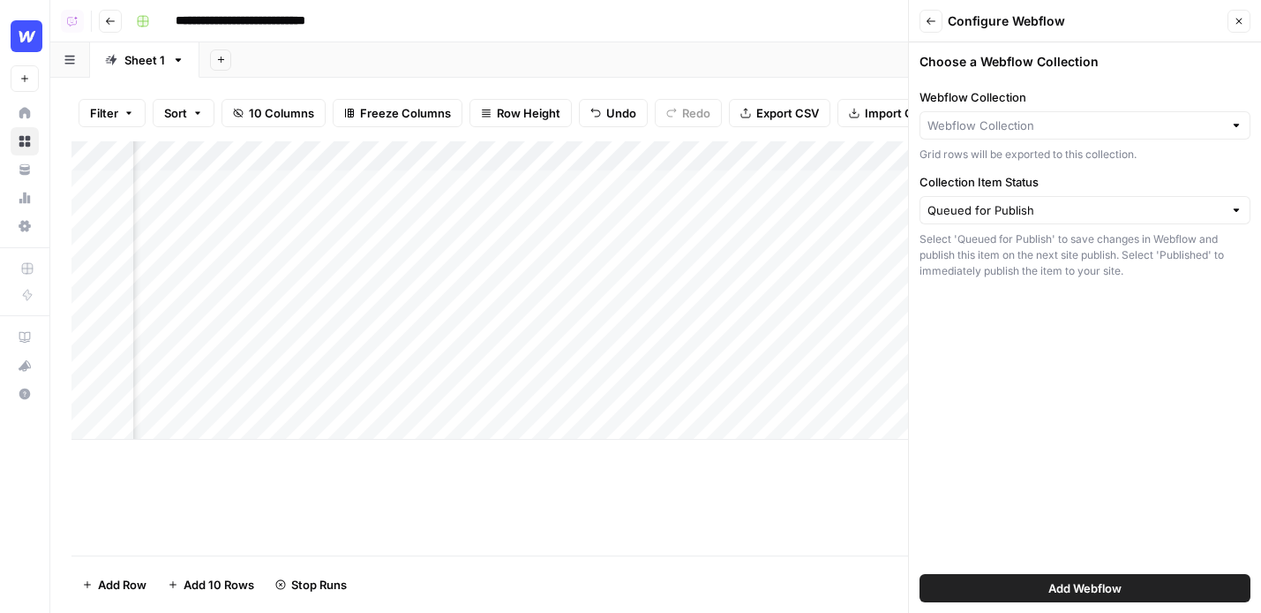
click at [1082, 575] on button "Add Webflow" at bounding box center [1085, 588] width 331 height 28
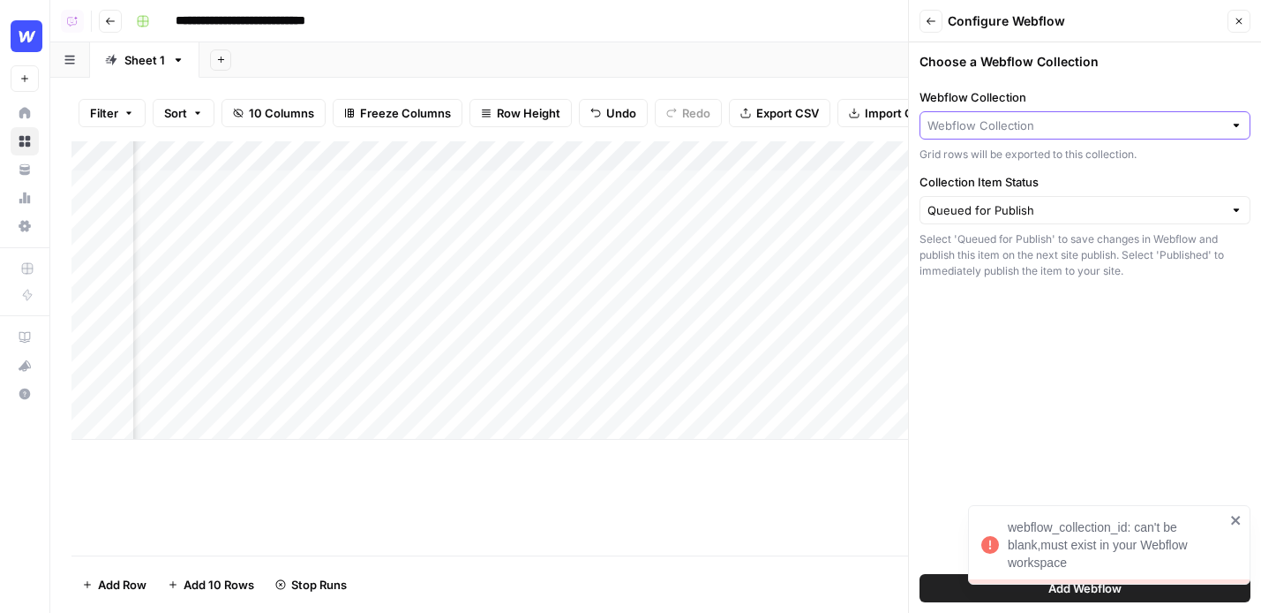
click at [1012, 122] on input "Webflow Collection" at bounding box center [1076, 126] width 296 height 18
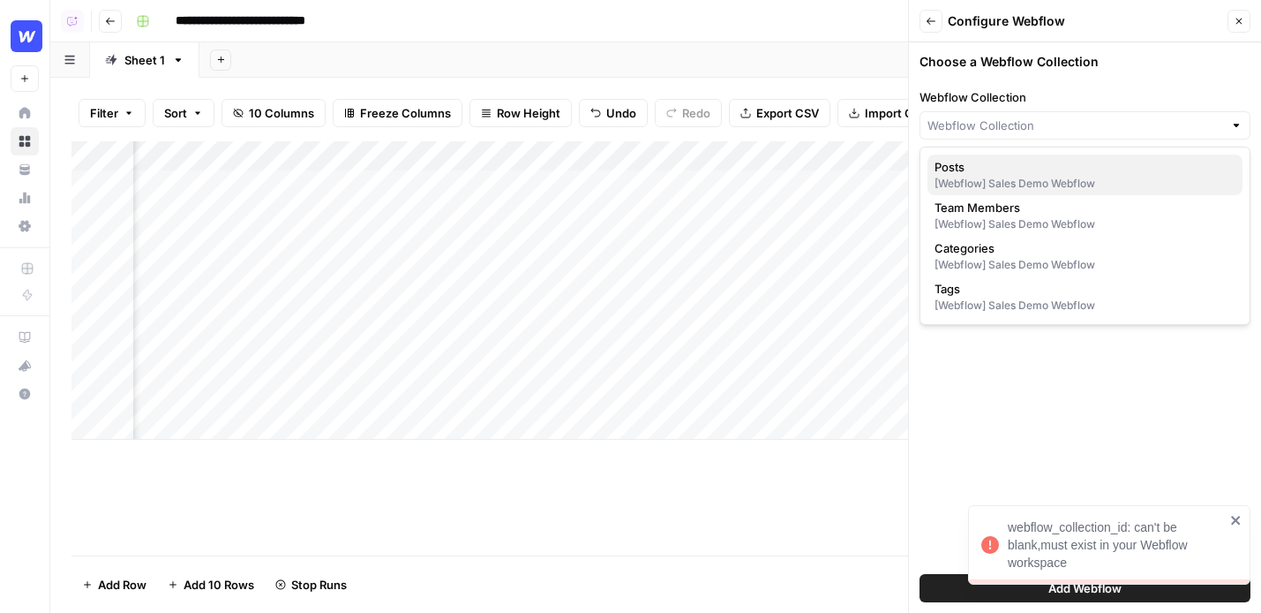
click at [1028, 164] on span "Posts" at bounding box center [1082, 167] width 294 height 18
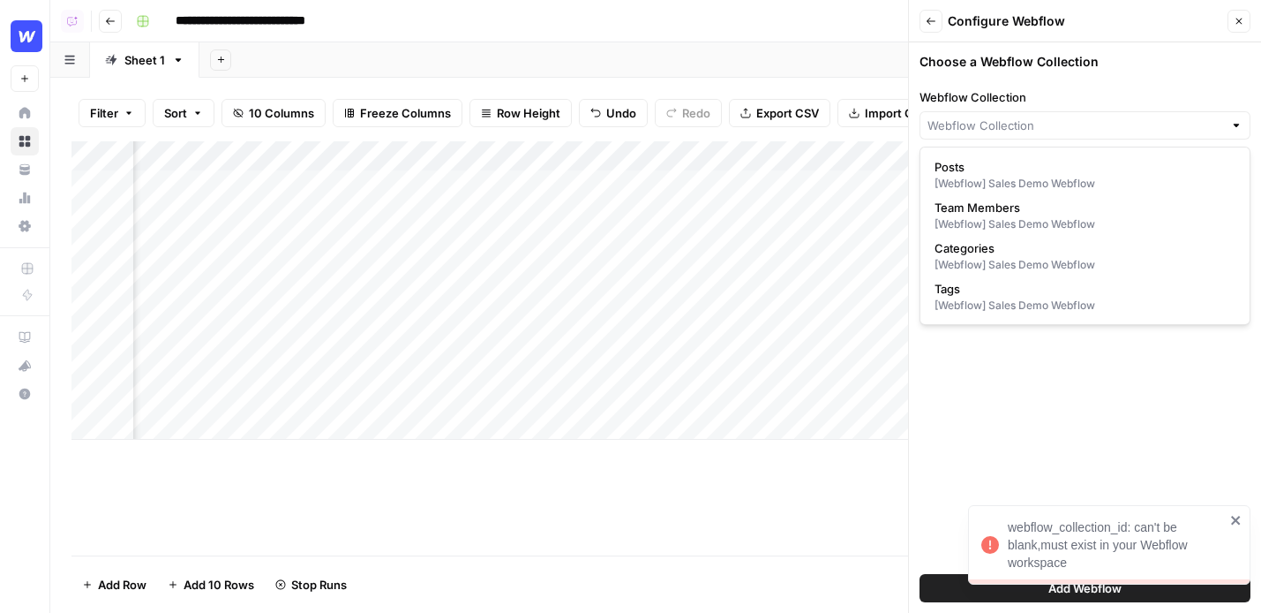
type input "Posts"
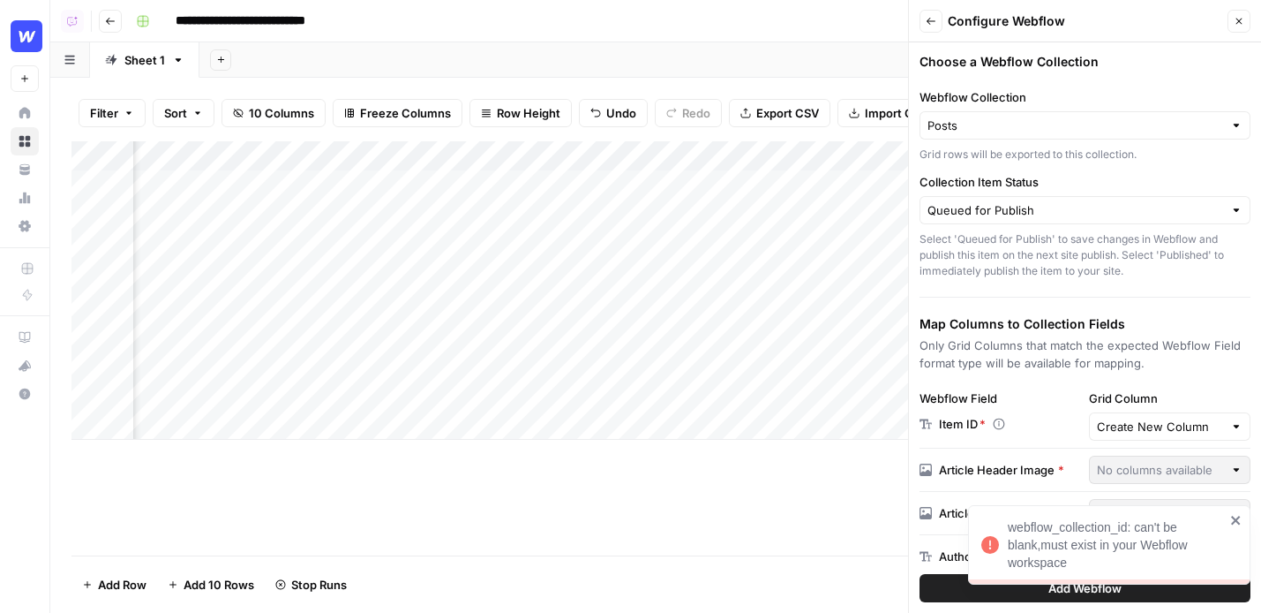
click at [945, 583] on button "Add Webflow" at bounding box center [1085, 588] width 331 height 28
click at [1231, 29] on button "Close" at bounding box center [1239, 21] width 23 height 23
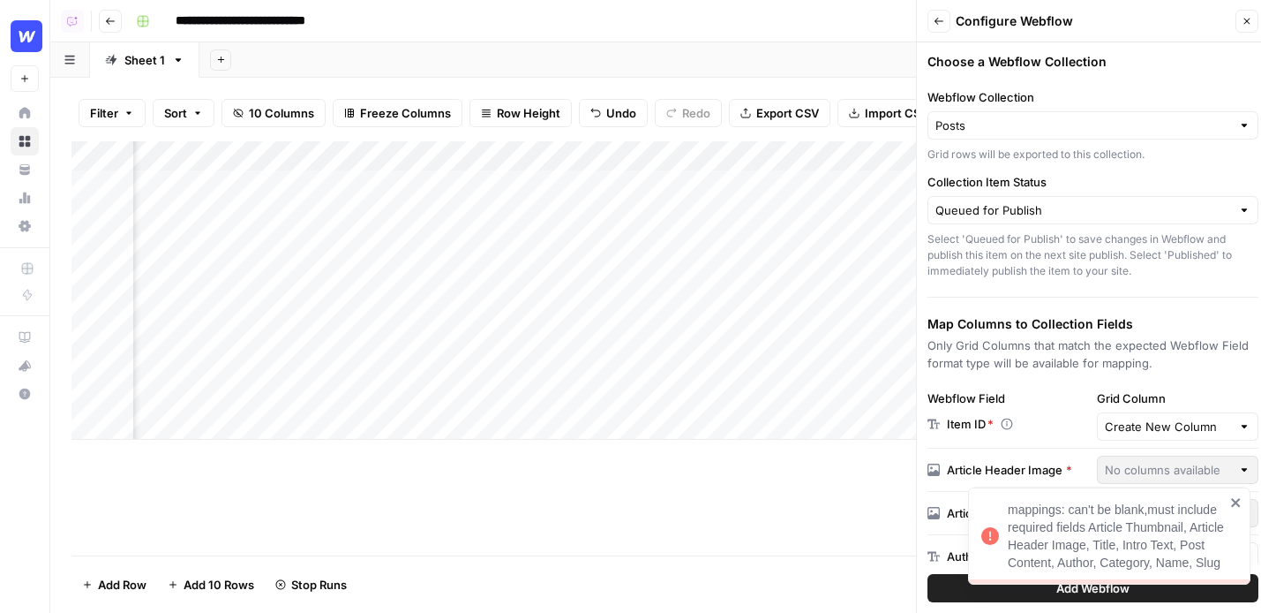
scroll to position [0, 867]
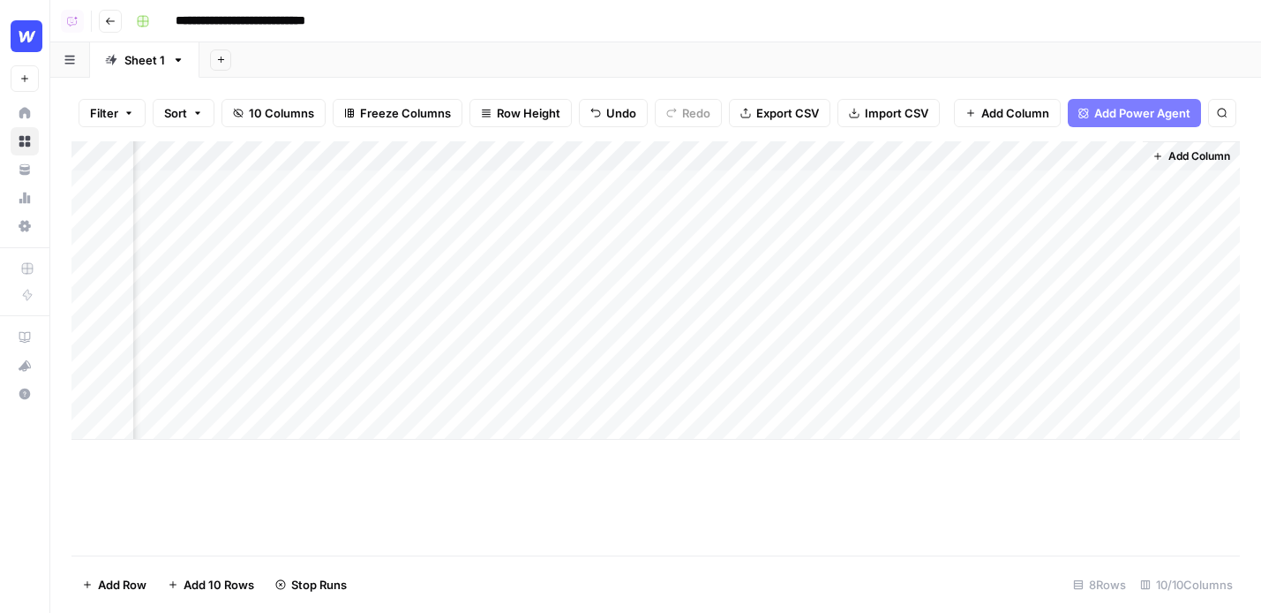
click at [1181, 147] on button "Add Column" at bounding box center [1192, 156] width 92 height 23
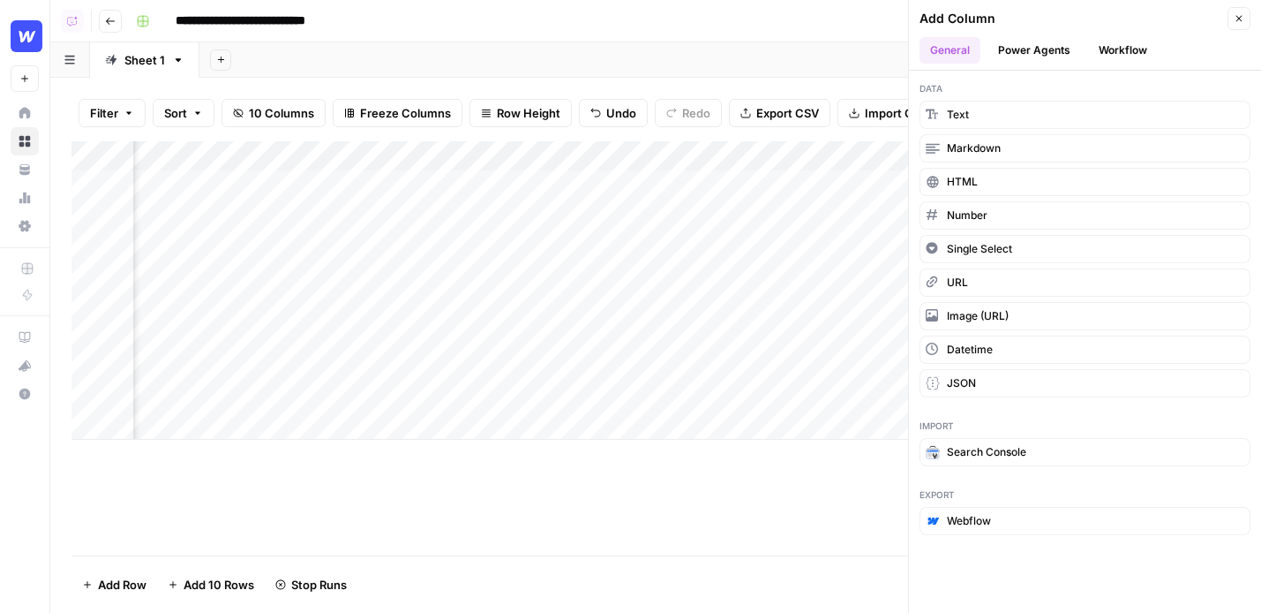
click at [1155, 56] on button "Workflow" at bounding box center [1123, 50] width 70 height 26
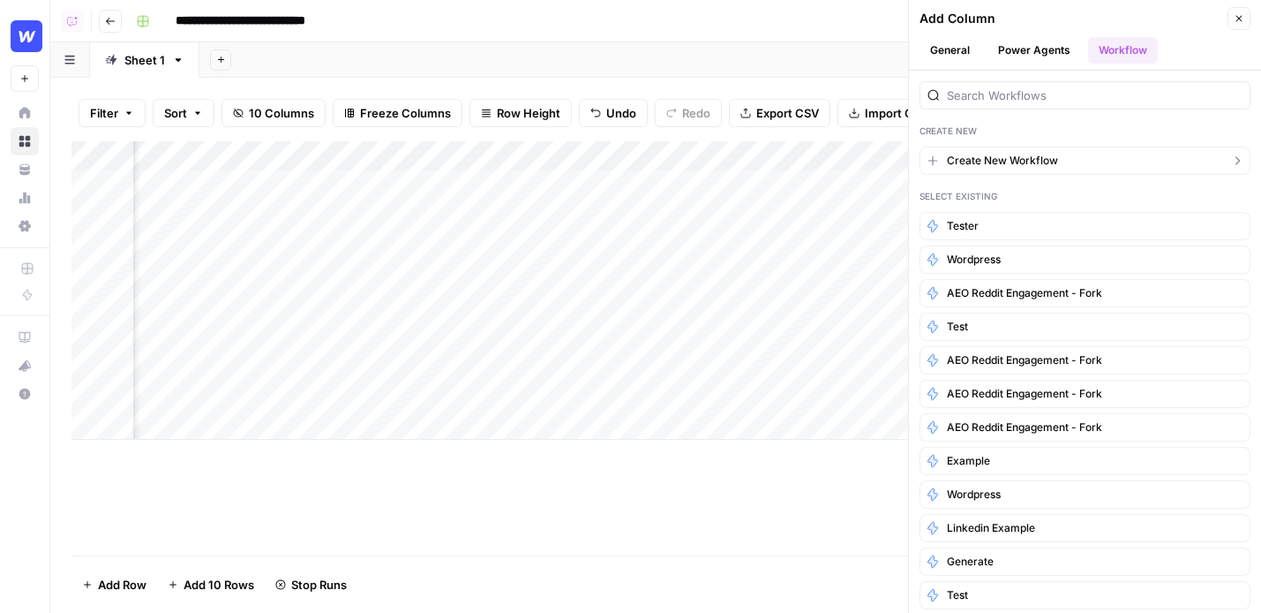
click at [1050, 155] on span "Create New Workflow" at bounding box center [1002, 161] width 111 height 16
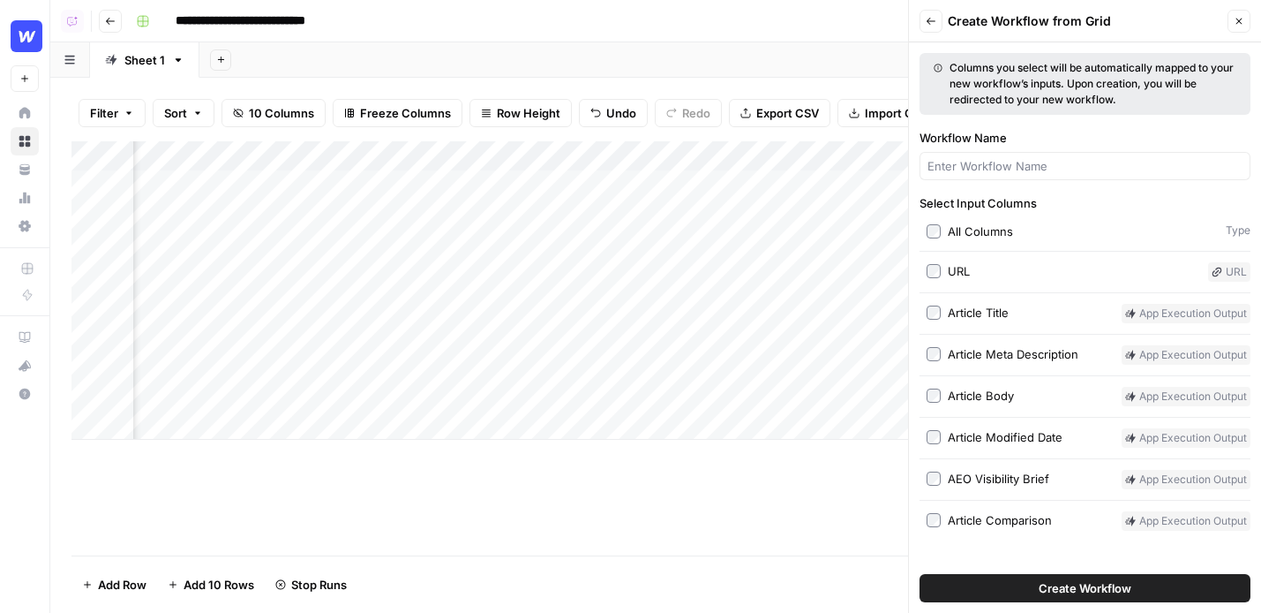
click at [1101, 590] on span "Create Workflow" at bounding box center [1085, 588] width 93 height 18
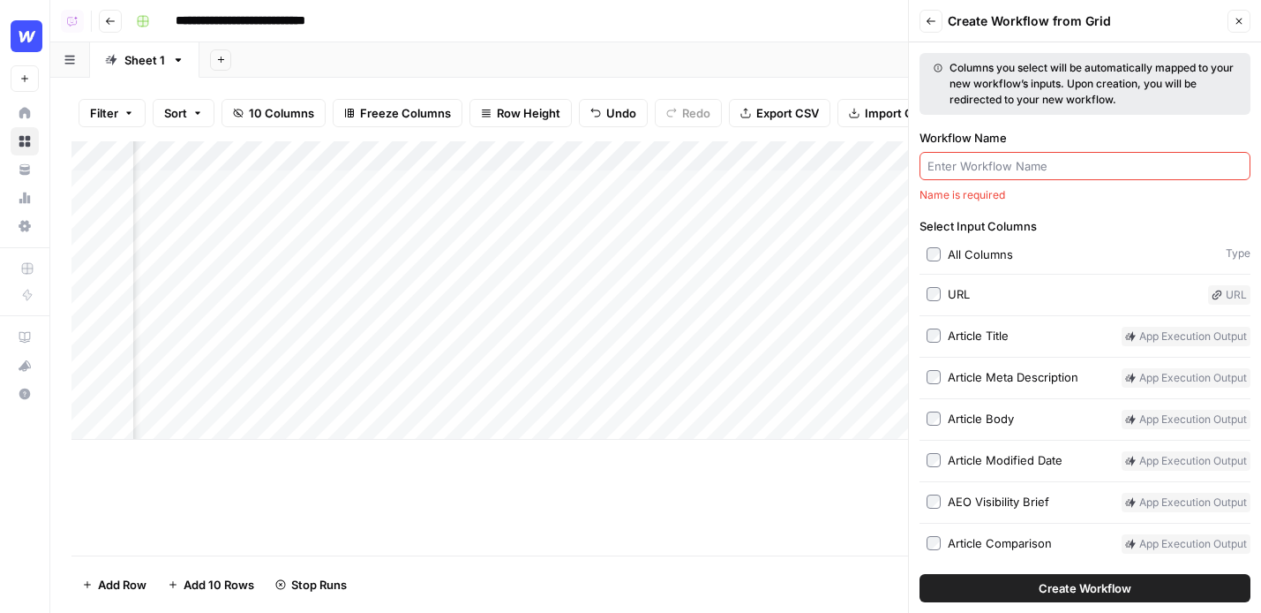
click at [1042, 169] on input "Workflow Name" at bounding box center [1085, 166] width 315 height 18
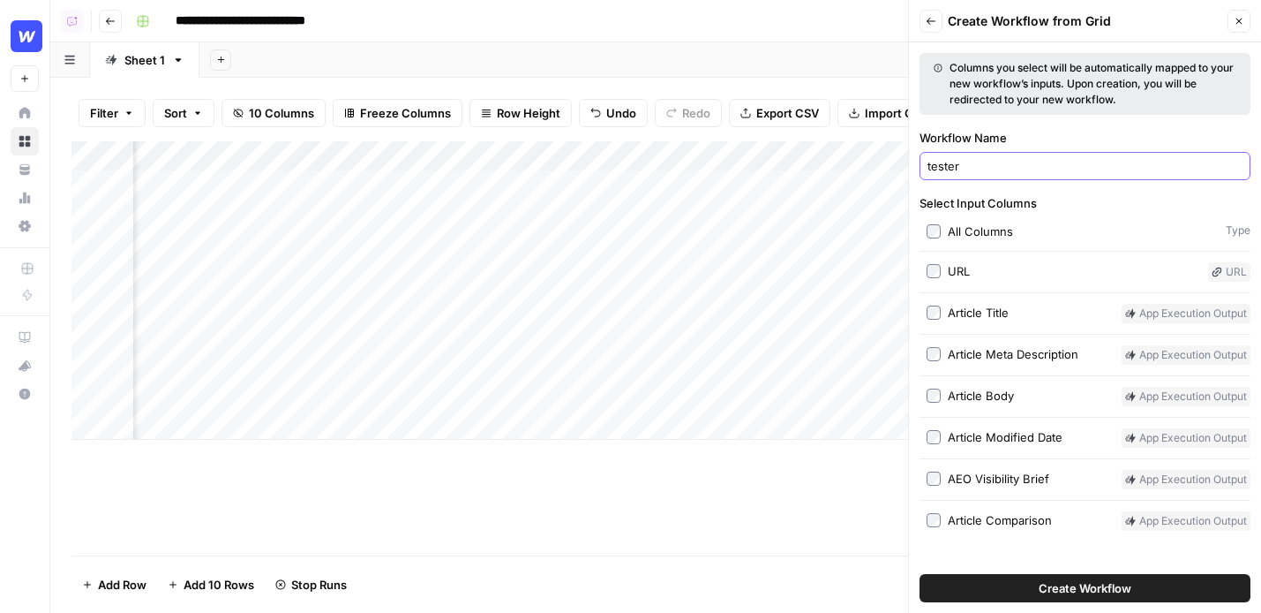
type input "tester"
click at [920, 574] on button "Create Workflow" at bounding box center [1085, 588] width 331 height 28
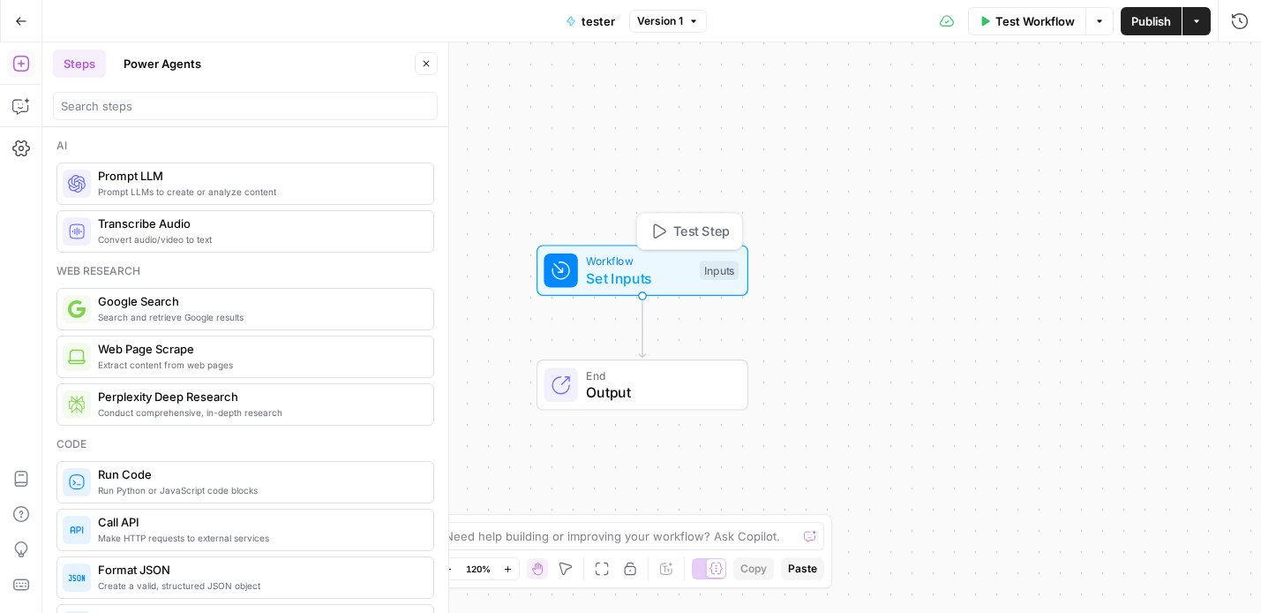
click at [591, 276] on span "Set Inputs" at bounding box center [638, 277] width 105 height 21
click at [709, 279] on div "Inputs" at bounding box center [719, 269] width 39 height 19
click at [1009, 134] on div "Add Field Options" at bounding box center [1096, 127] width 301 height 42
click at [1009, 123] on button "Add Field" at bounding box center [1081, 120] width 271 height 28
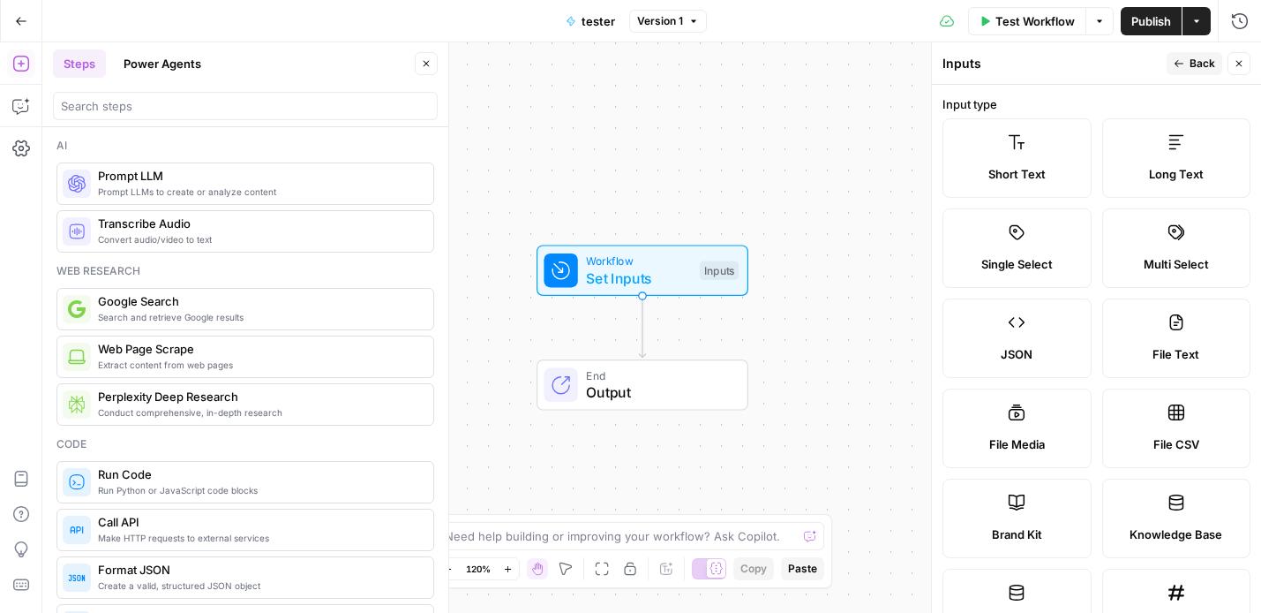
click at [1152, 136] on label "Long Text" at bounding box center [1176, 157] width 149 height 79
drag, startPoint x: 1066, startPoint y: 64, endPoint x: 718, endPoint y: 14, distance: 352.3
click at [718, 14] on body "Webflow New Home Browse Your Data Usage Settings Recent Grids (demo) Refresh Ar…" at bounding box center [630, 306] width 1261 height 613
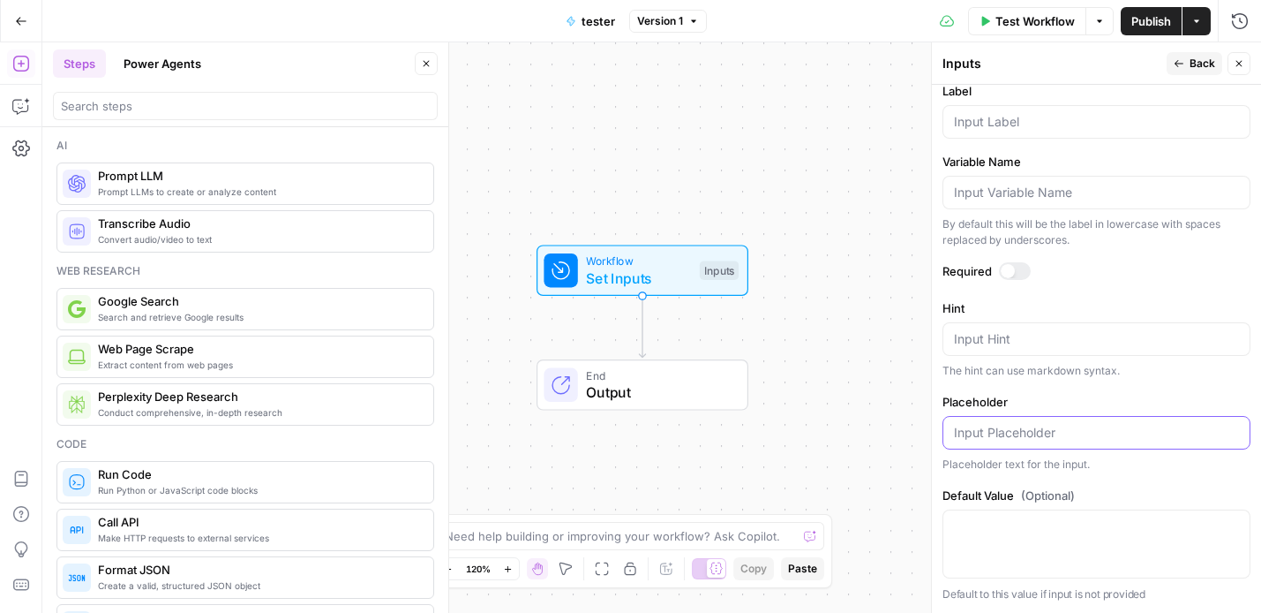
click at [1207, 437] on input "Placeholder" at bounding box center [1096, 433] width 285 height 18
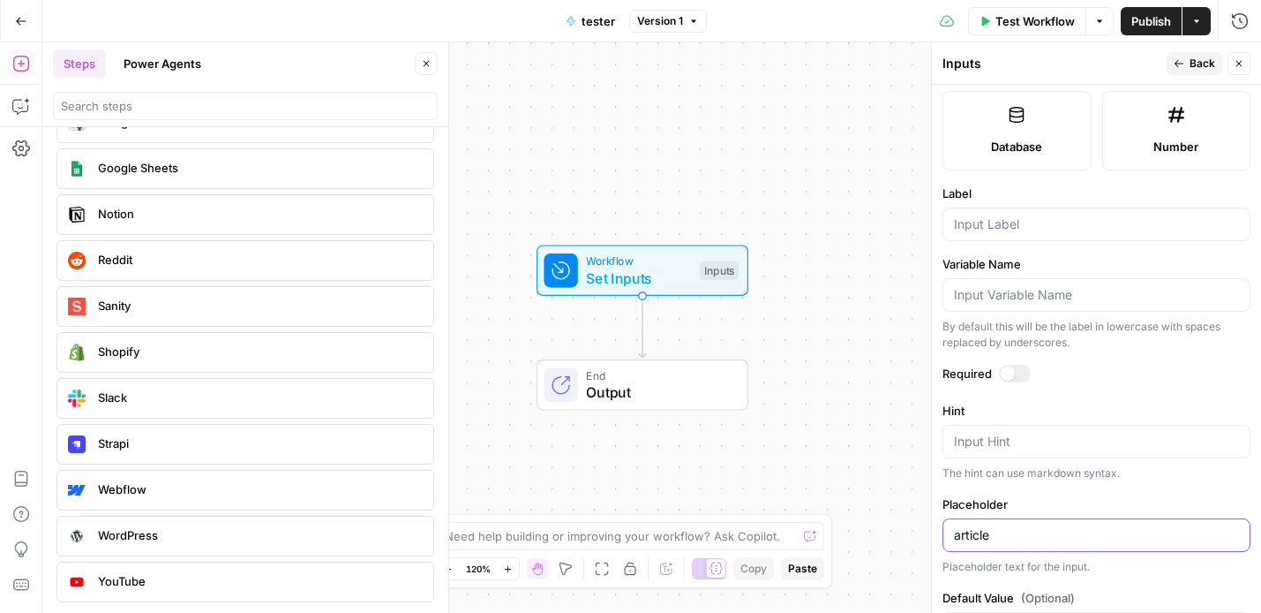
scroll to position [479, 0]
click at [966, 532] on input "article" at bounding box center [1096, 533] width 285 height 18
type input "article"
click at [1019, 223] on input "Label" at bounding box center [1096, 223] width 285 height 18
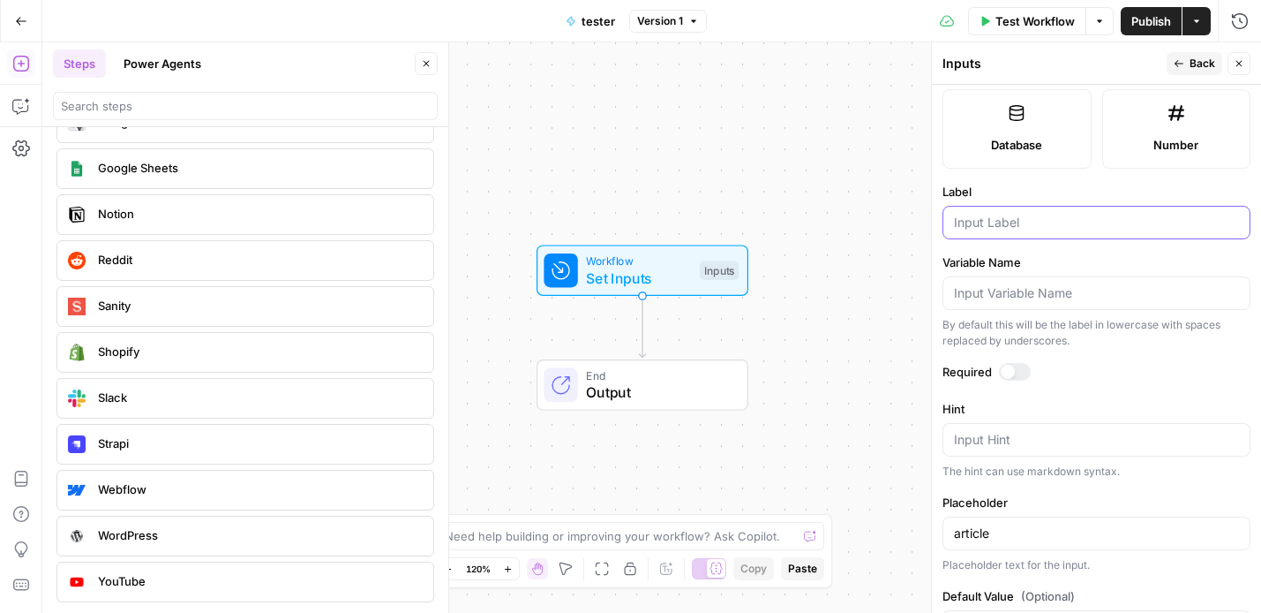
paste input "article"
type input "article"
drag, startPoint x: 1004, startPoint y: 532, endPoint x: 916, endPoint y: 531, distance: 88.3
click at [916, 531] on body "Webflow New Home Browse Your Data Usage Settings Recent Grids (demo) Refresh Ar…" at bounding box center [630, 306] width 1261 height 613
type input "a"
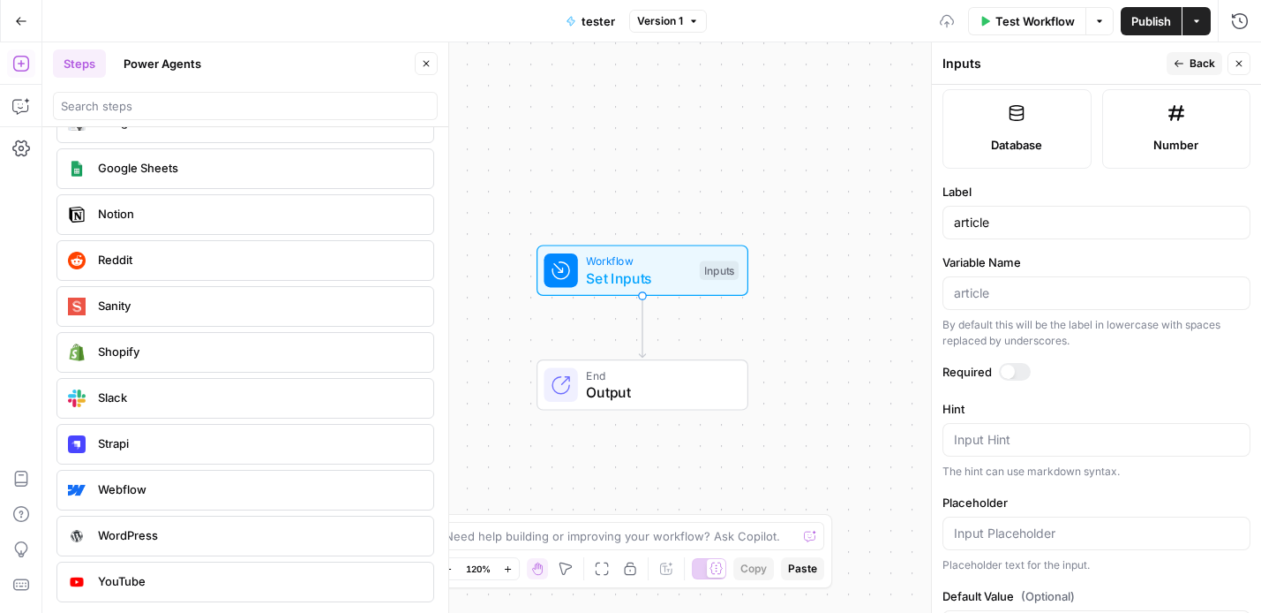
click at [862, 154] on div "Workflow Set Inputs Inputs End Output" at bounding box center [651, 327] width 1219 height 570
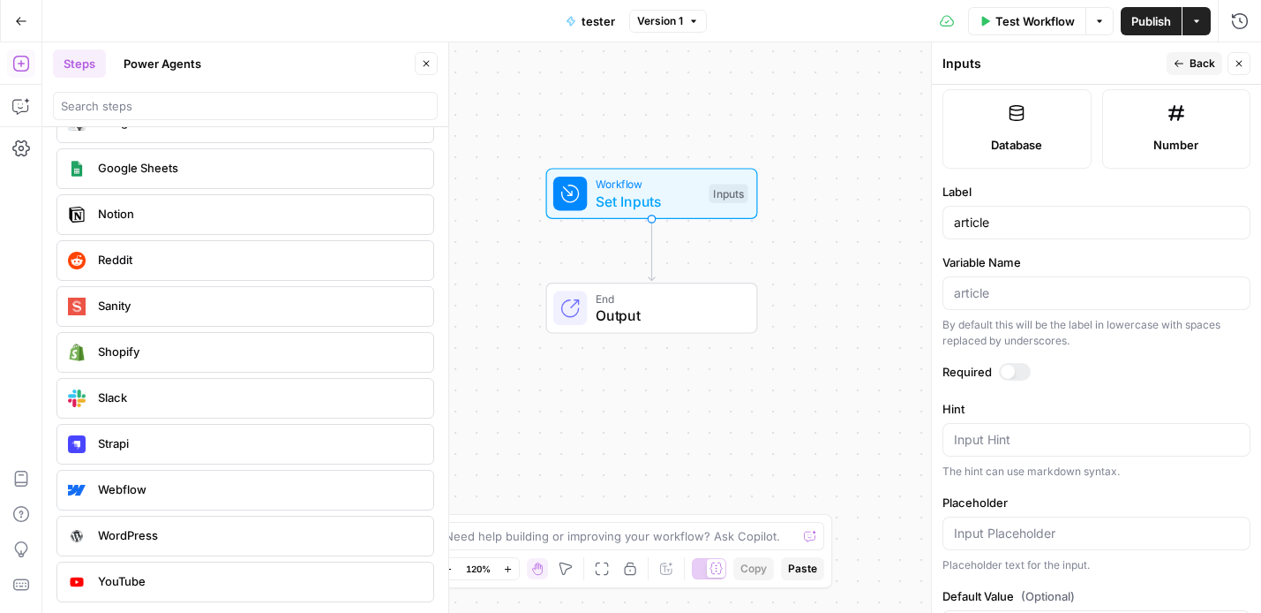
scroll to position [3359, 0]
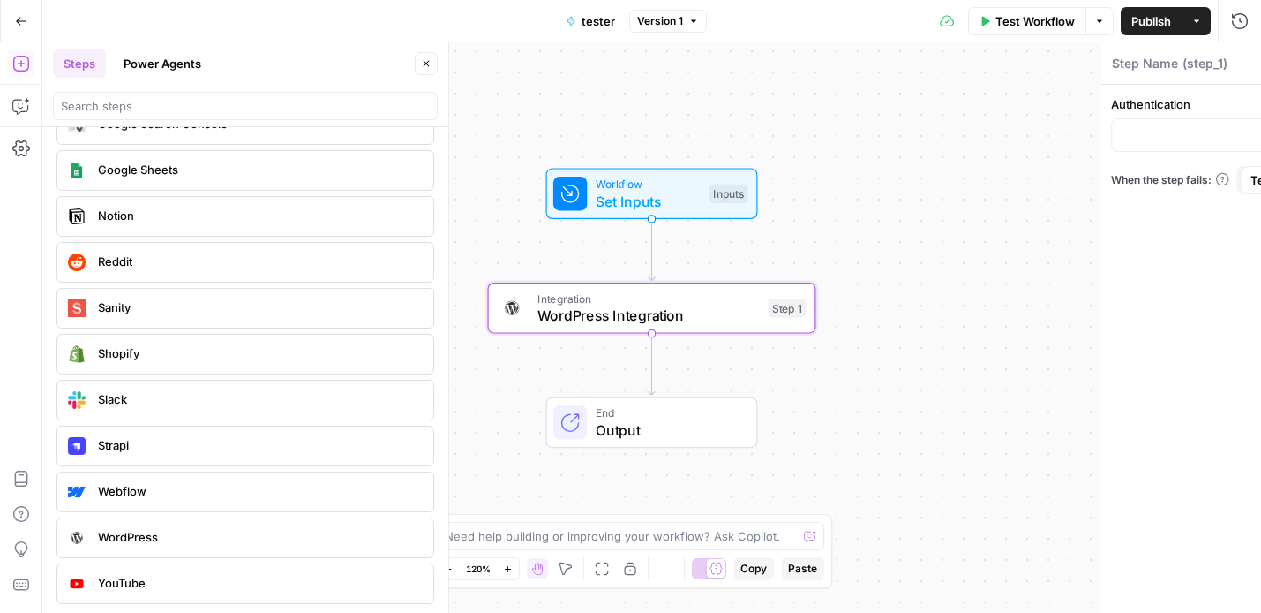
type textarea "WordPress Integration"
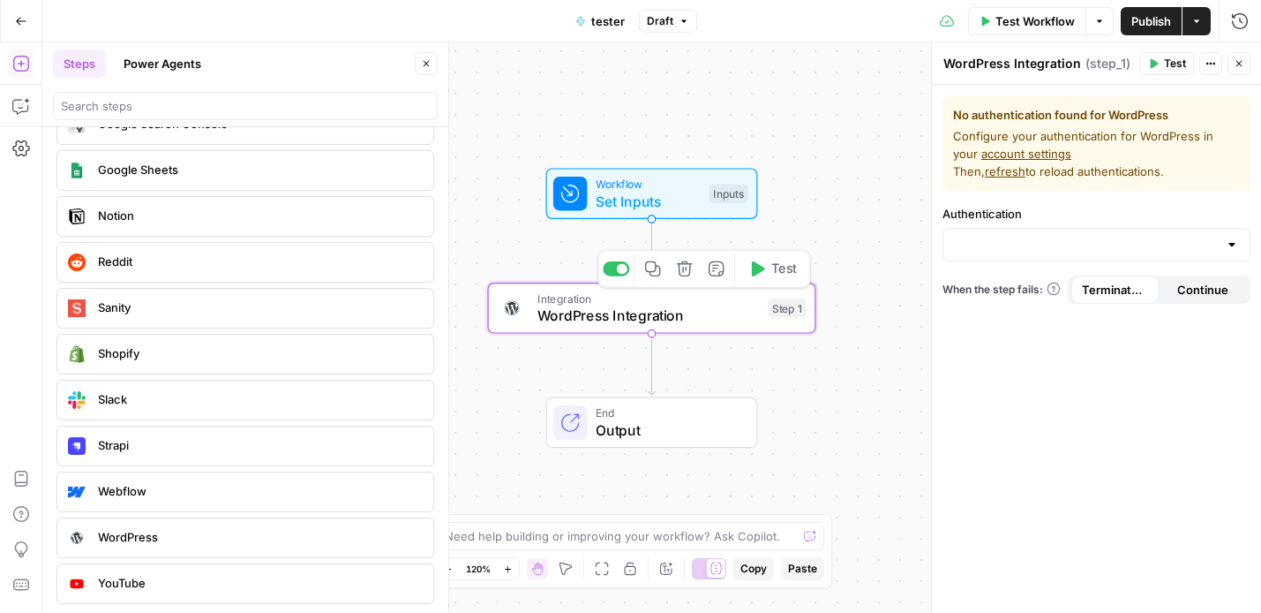
click at [1009, 261] on div "No authentication found for WordPress Configure your authentication for WordPre…" at bounding box center [1096, 349] width 329 height 528
click at [1028, 251] on input "Authentication" at bounding box center [1086, 245] width 264 height 18
click at [670, 188] on span "Workflow" at bounding box center [648, 184] width 105 height 17
click at [10, 107] on button "Copilot" at bounding box center [21, 106] width 28 height 28
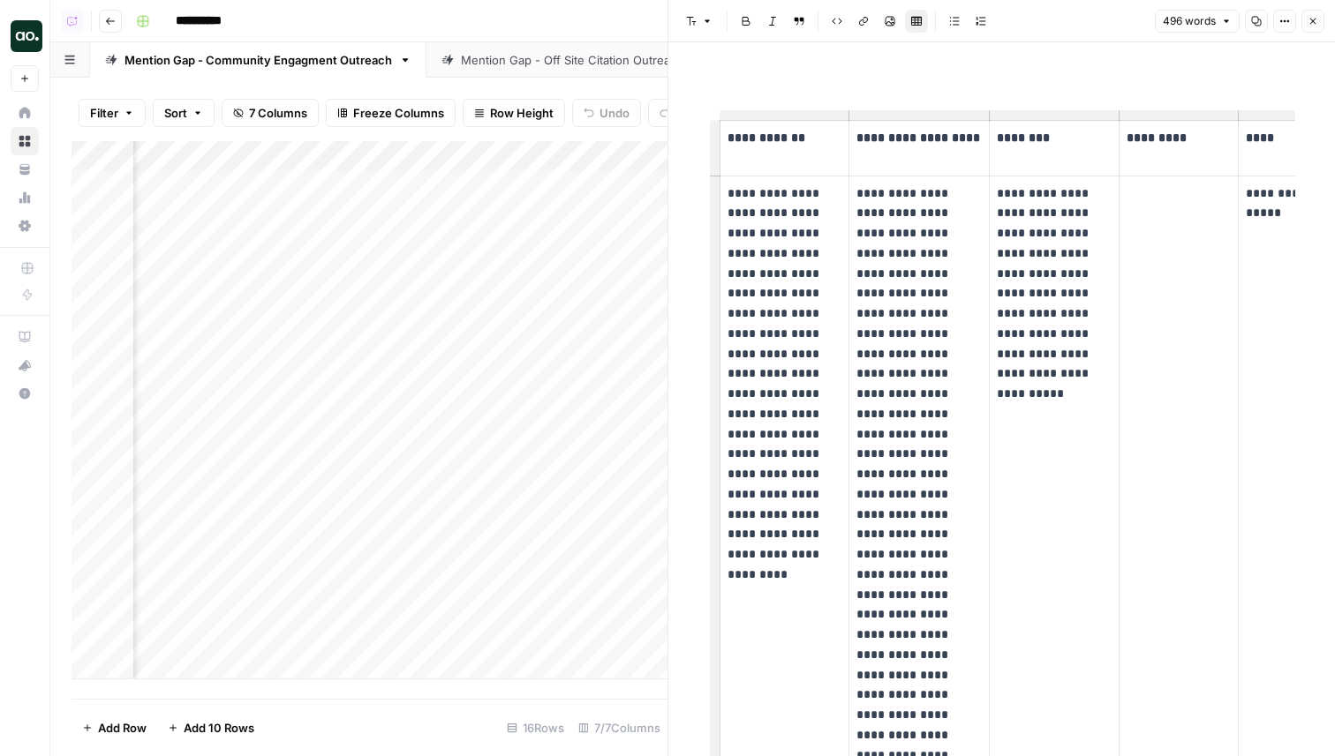
scroll to position [0, 1476]
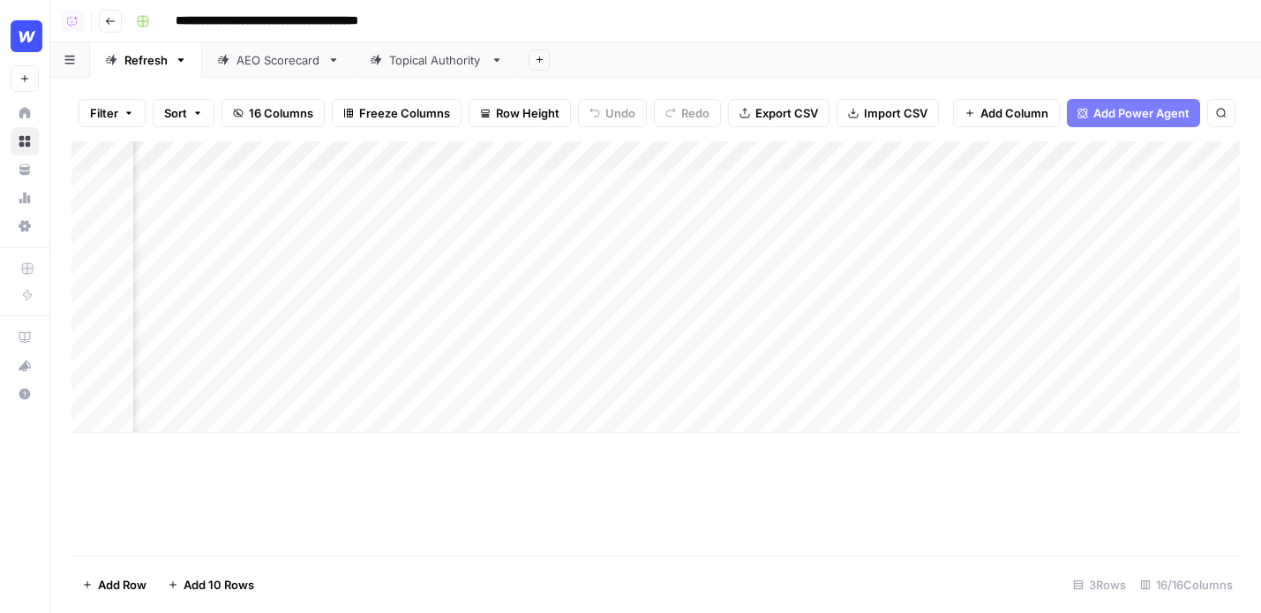
scroll to position [0, 843]
click at [764, 182] on div "Add Column" at bounding box center [655, 286] width 1169 height 291
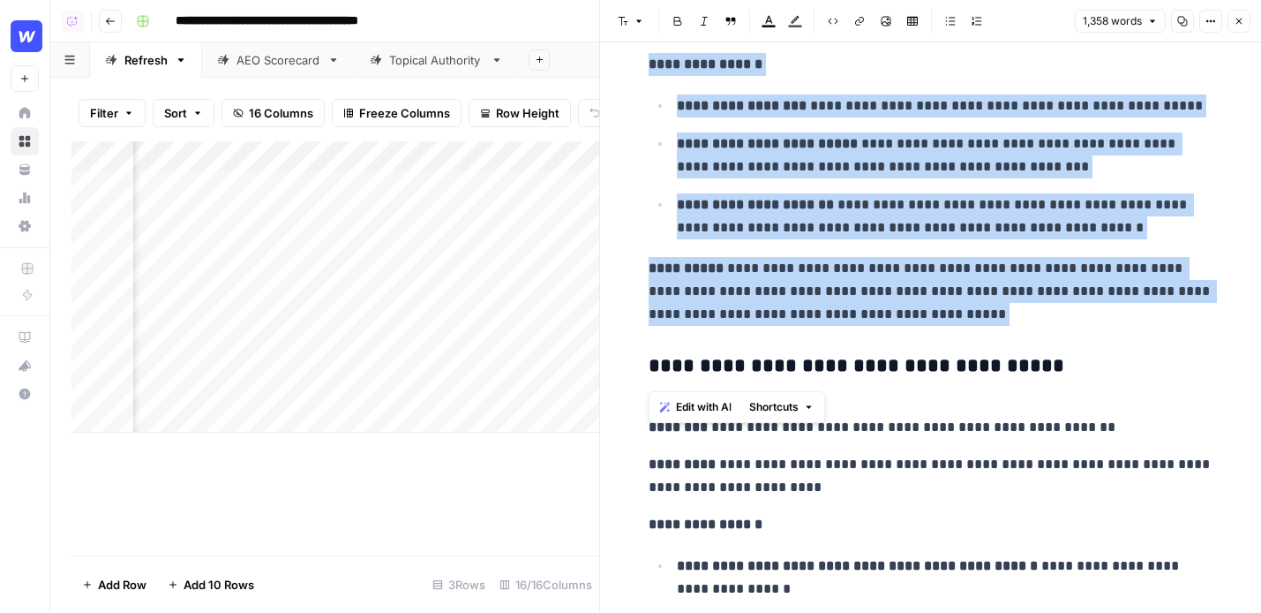
scroll to position [3807, 0]
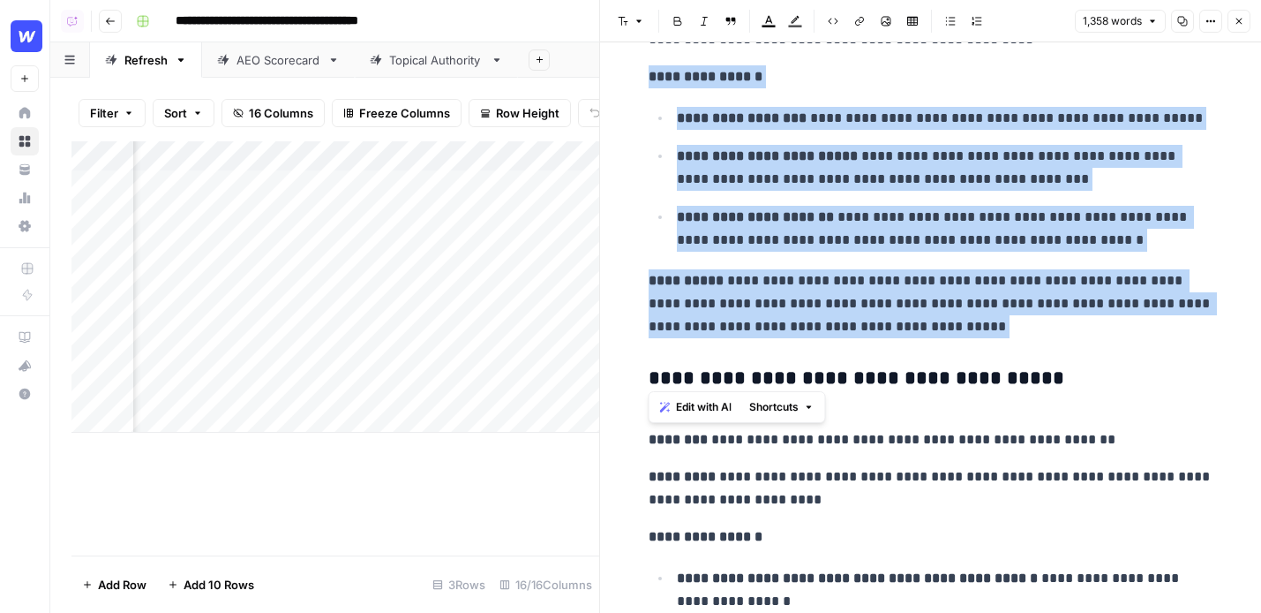
drag, startPoint x: 1048, startPoint y: 331, endPoint x: 632, endPoint y: 54, distance: 499.7
click at [799, 246] on p "**********" at bounding box center [945, 229] width 537 height 46
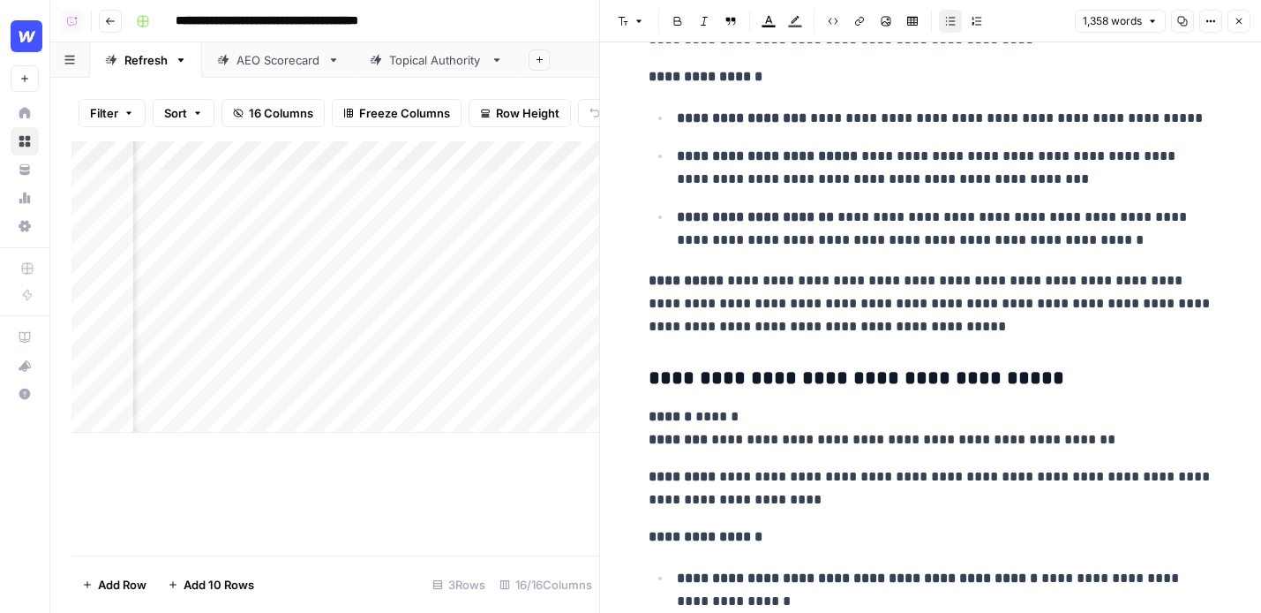
scroll to position [0, 1305]
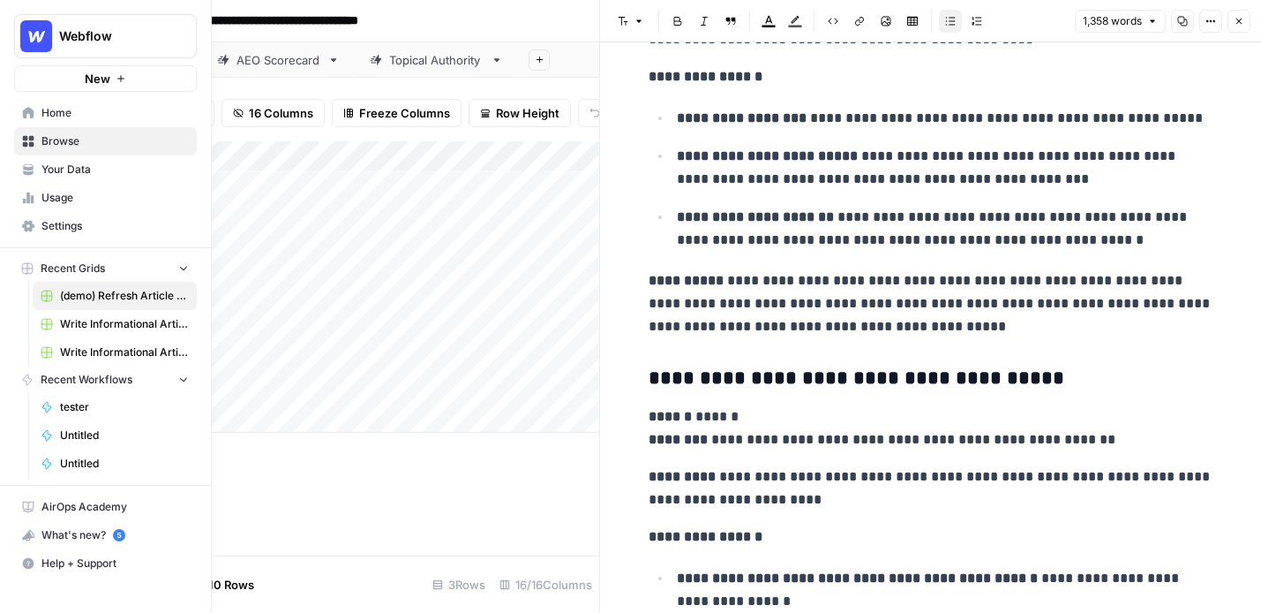
click at [20, 350] on div "Recent Grids (demo) Refresh Article Content & Analysis Write Informational Arti…" at bounding box center [105, 366] width 211 height 237
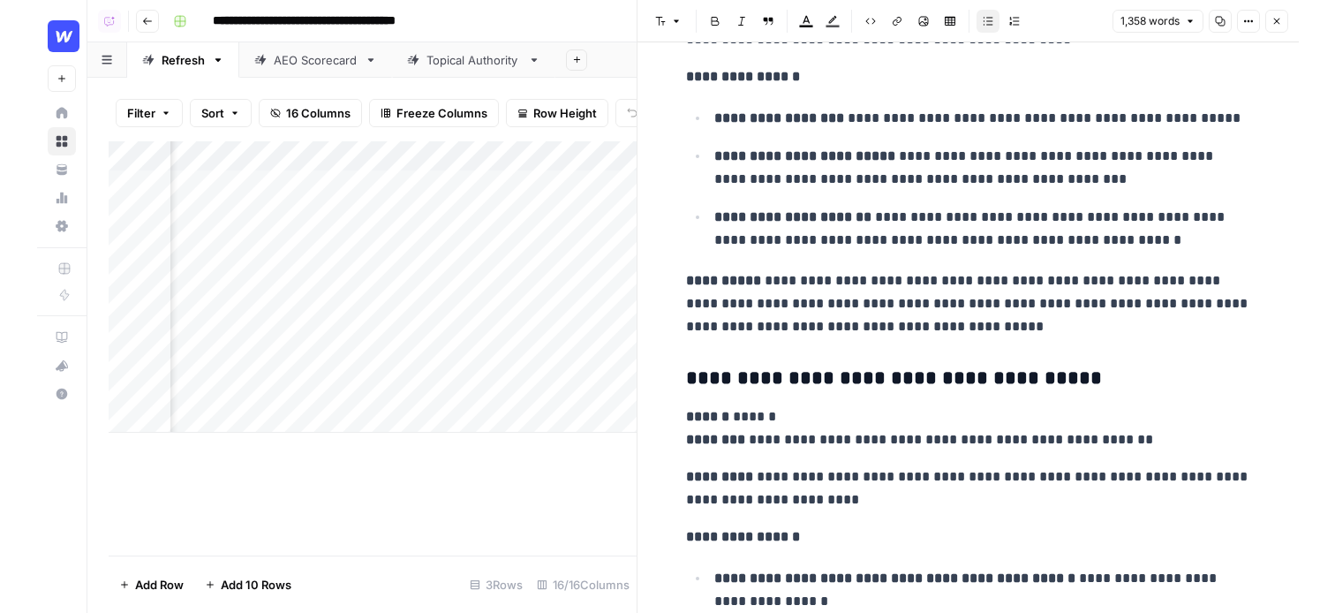
scroll to position [0, 1051]
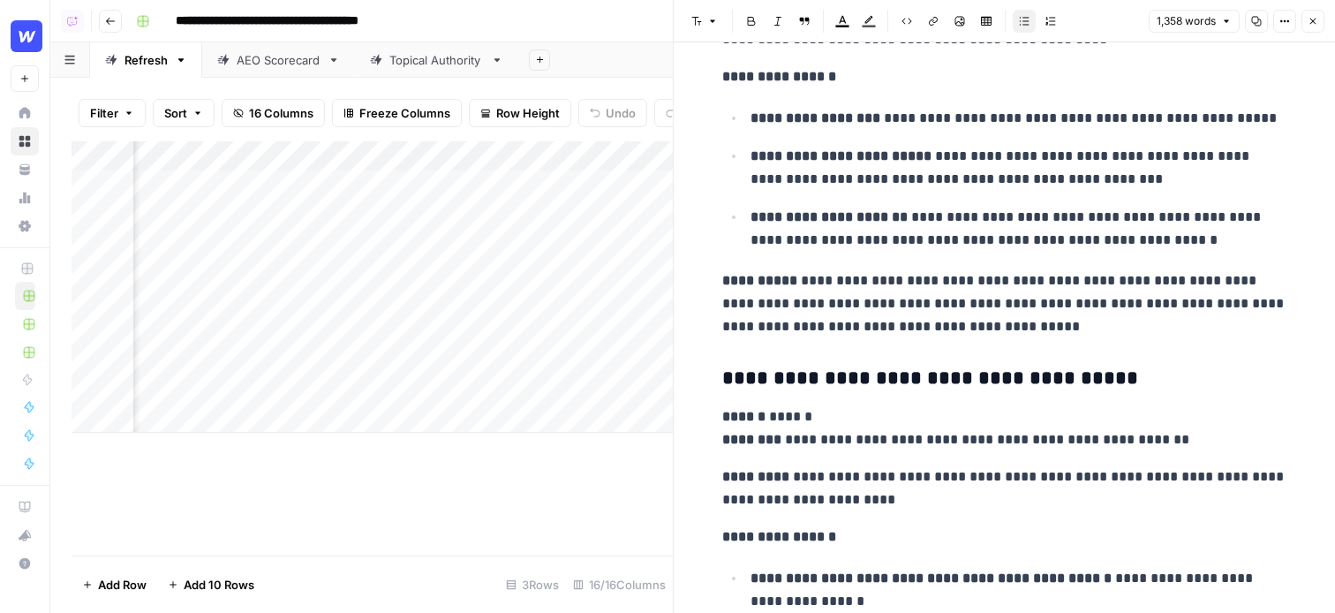
click at [1260, 12] on button "Close" at bounding box center [1312, 21] width 23 height 23
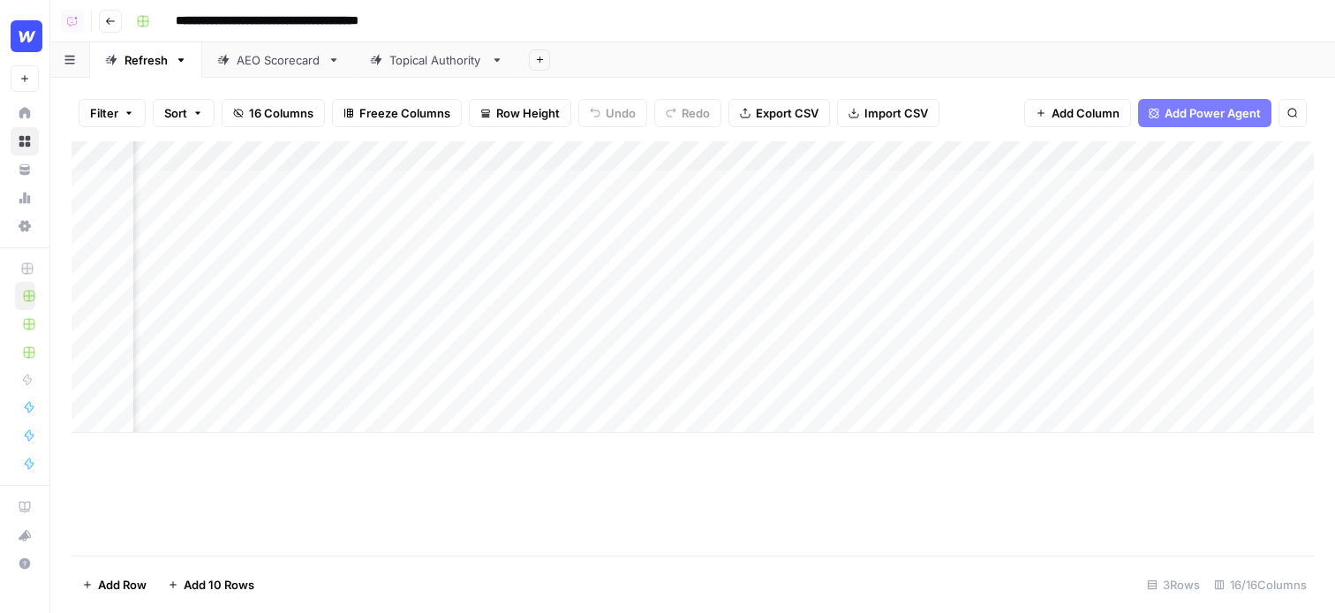
click at [560, 184] on div "Add Column" at bounding box center [692, 286] width 1242 height 291
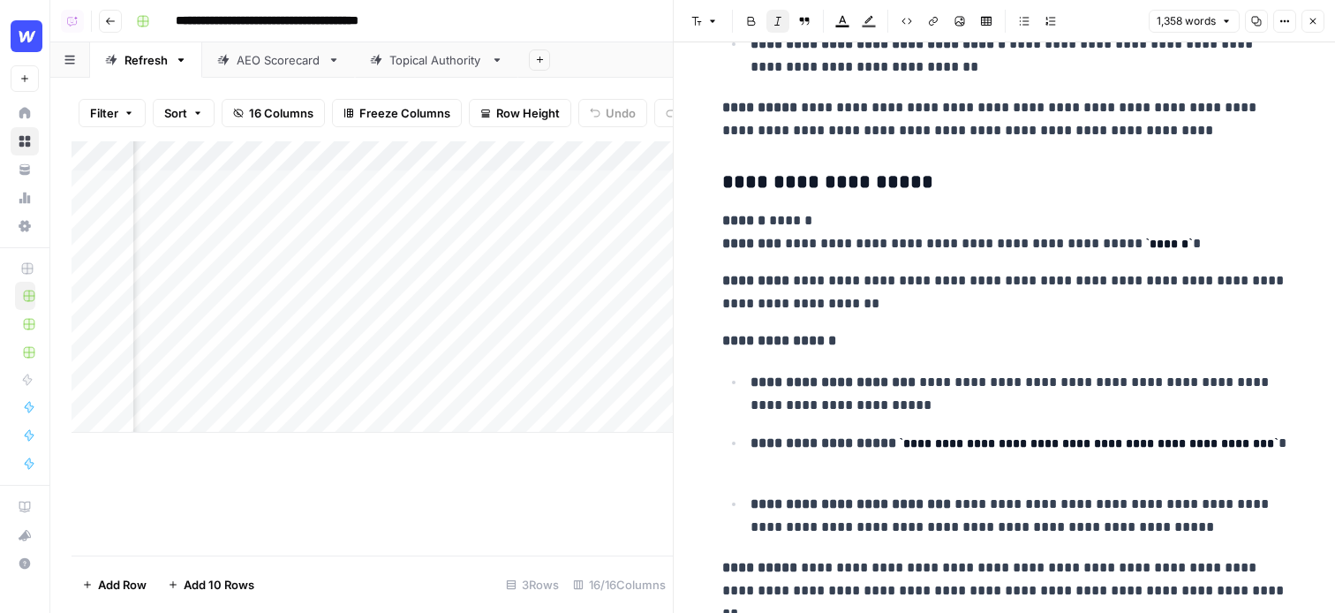
scroll to position [5898, 0]
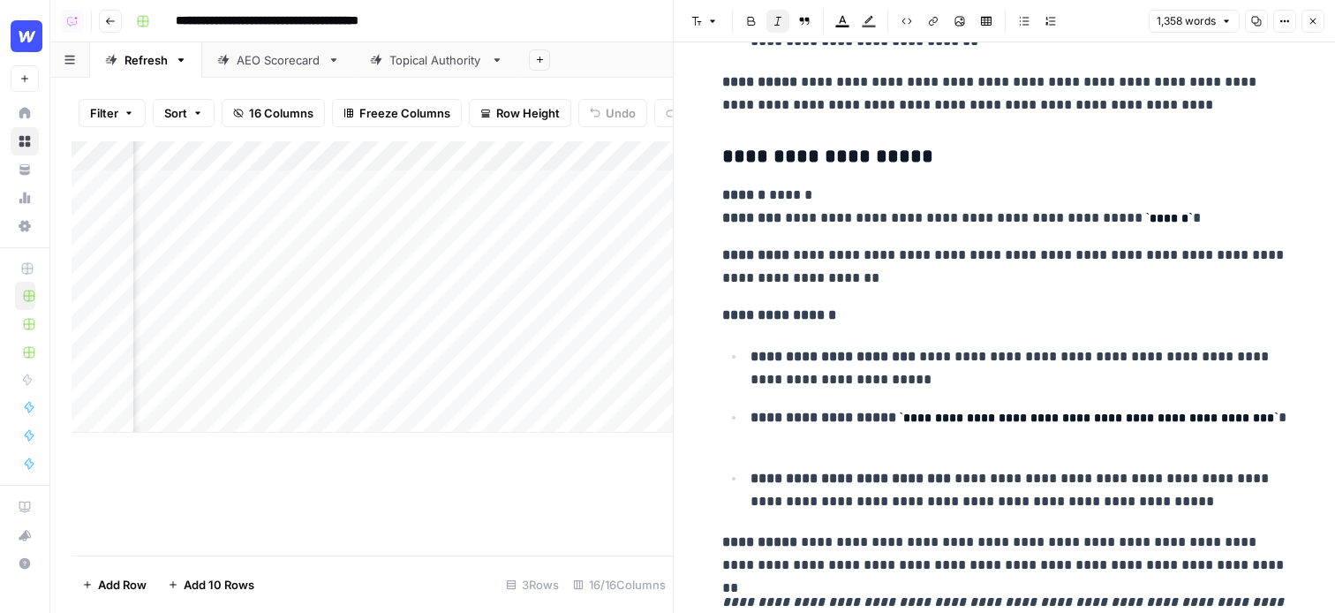
click at [1260, 20] on button "Close" at bounding box center [1312, 21] width 23 height 23
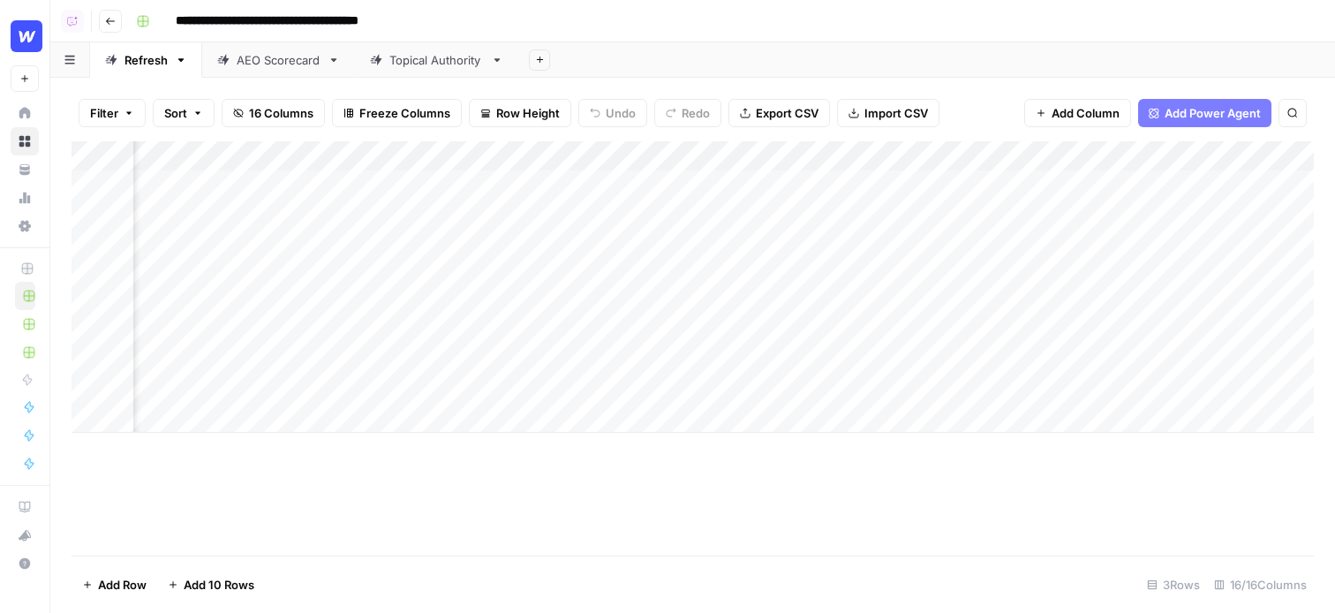
scroll to position [0, 1474]
click at [1058, 185] on div "Add Column" at bounding box center [692, 286] width 1242 height 291
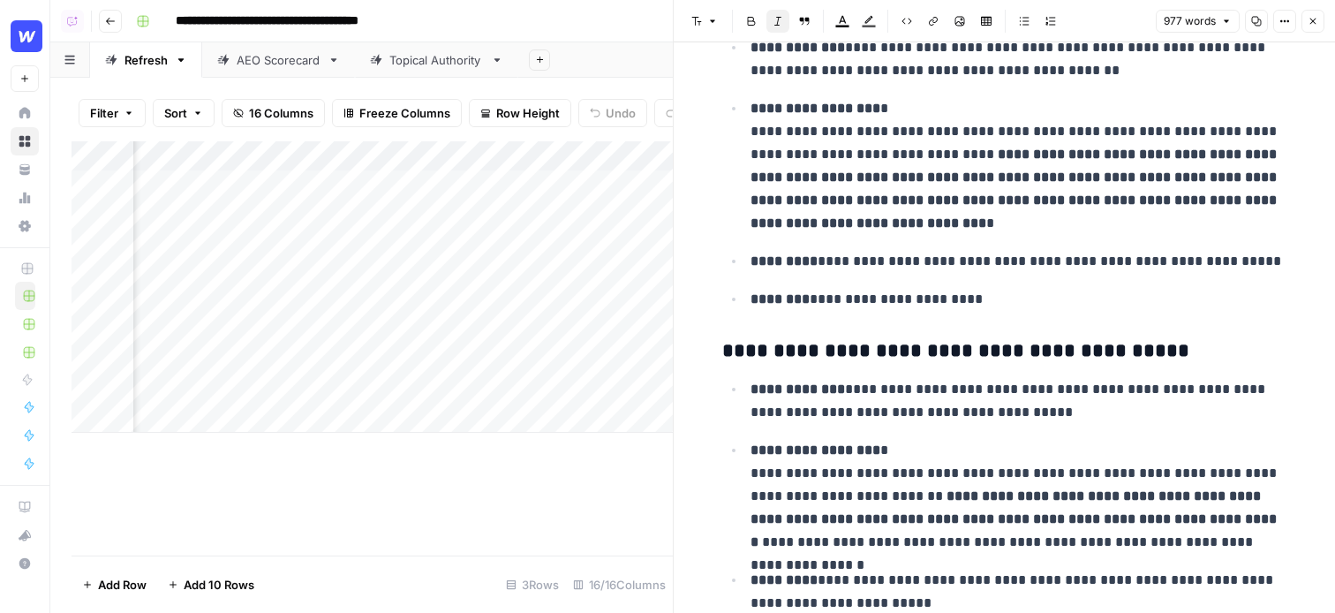
scroll to position [1983, 0]
